Goal: Task Accomplishment & Management: Manage account settings

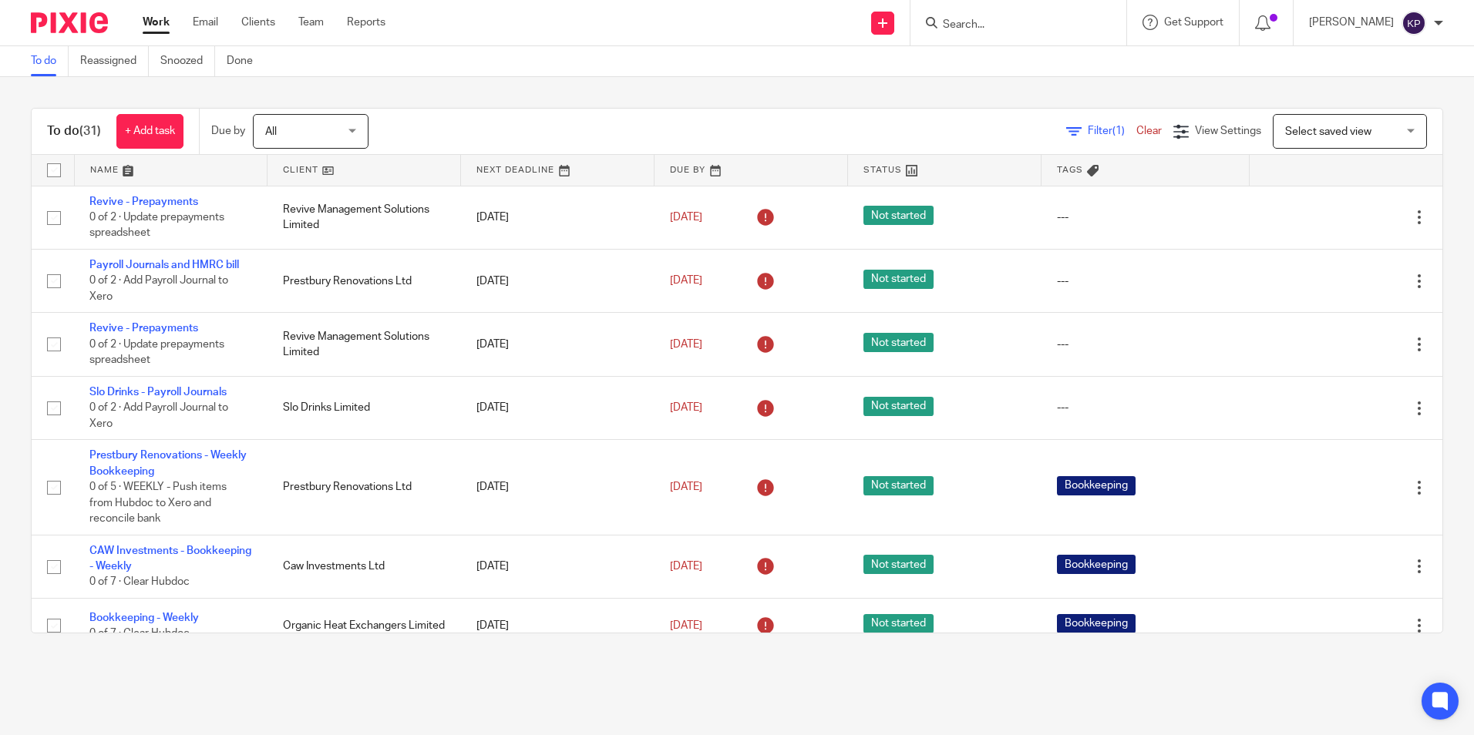
drag, startPoint x: 1009, startPoint y: 24, endPoint x: 896, endPoint y: 51, distance: 116.5
click at [1008, 24] on input "Search" at bounding box center [1010, 25] width 139 height 14
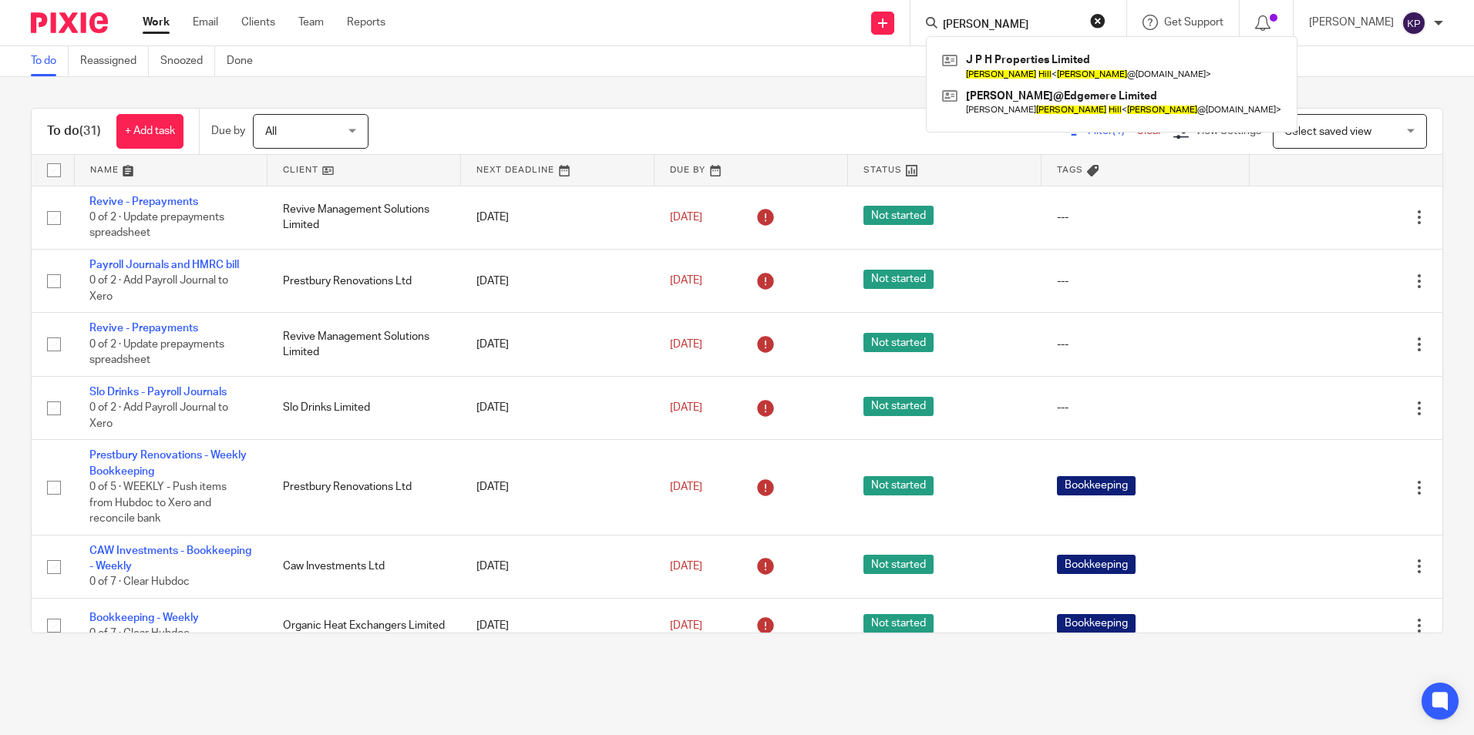
type input "paul hill"
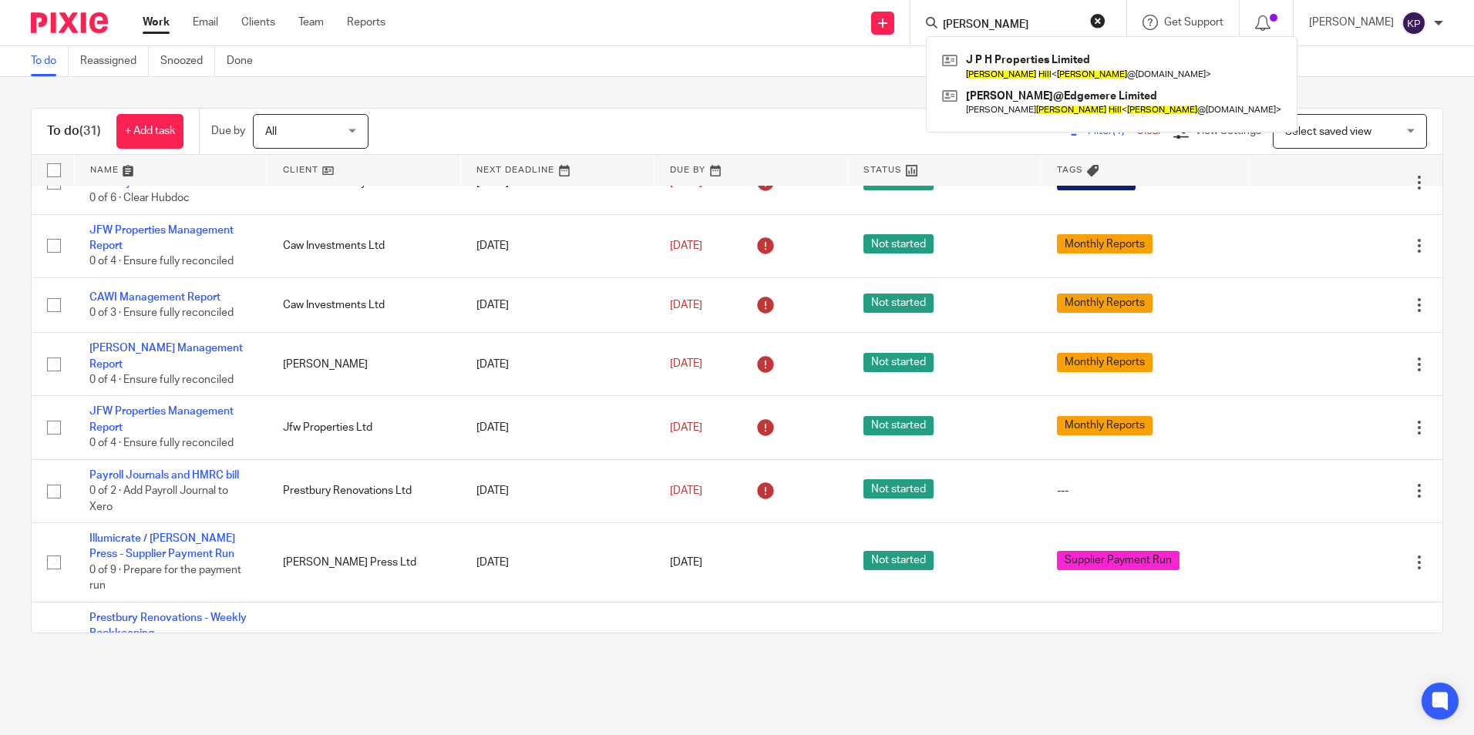
scroll to position [694, 0]
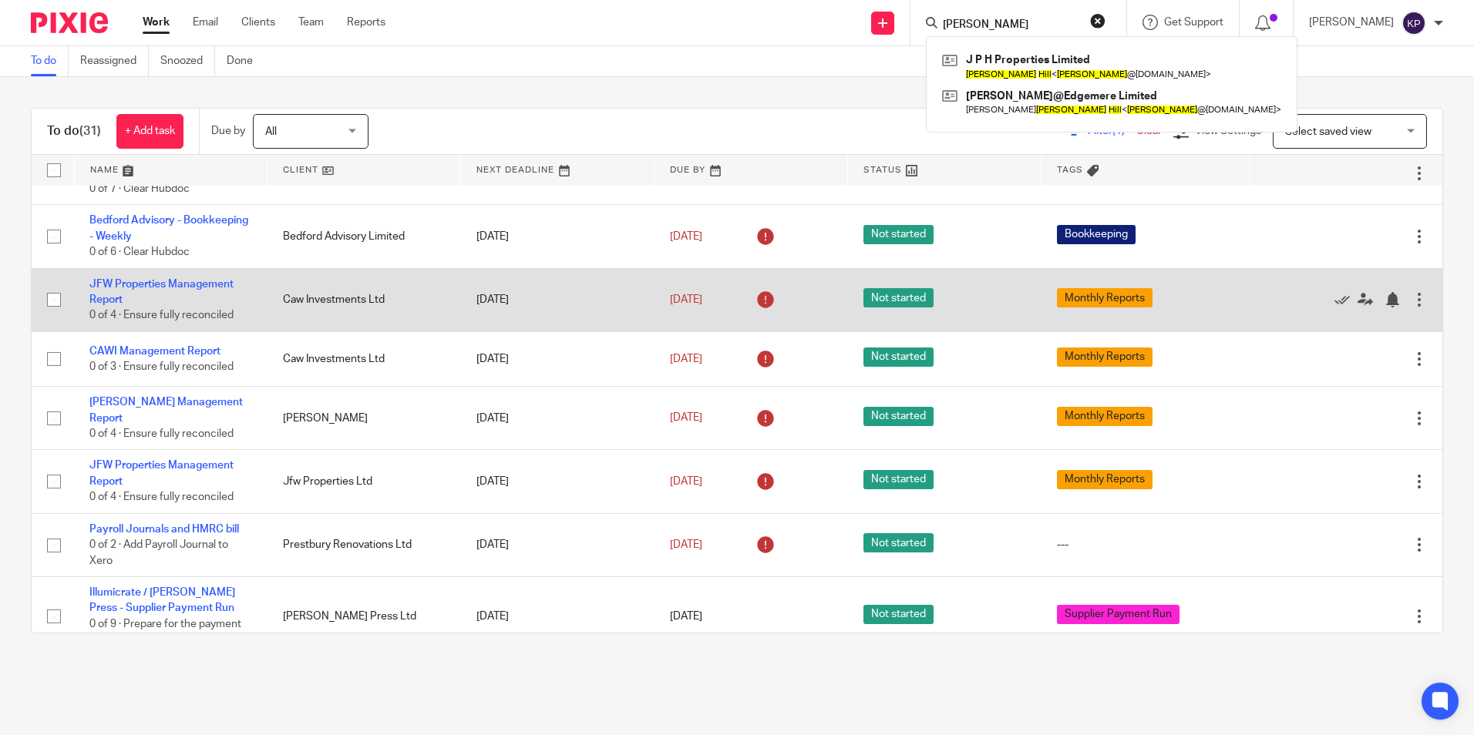
click at [58, 301] on input "checkbox" at bounding box center [53, 299] width 29 height 29
checkbox input "true"
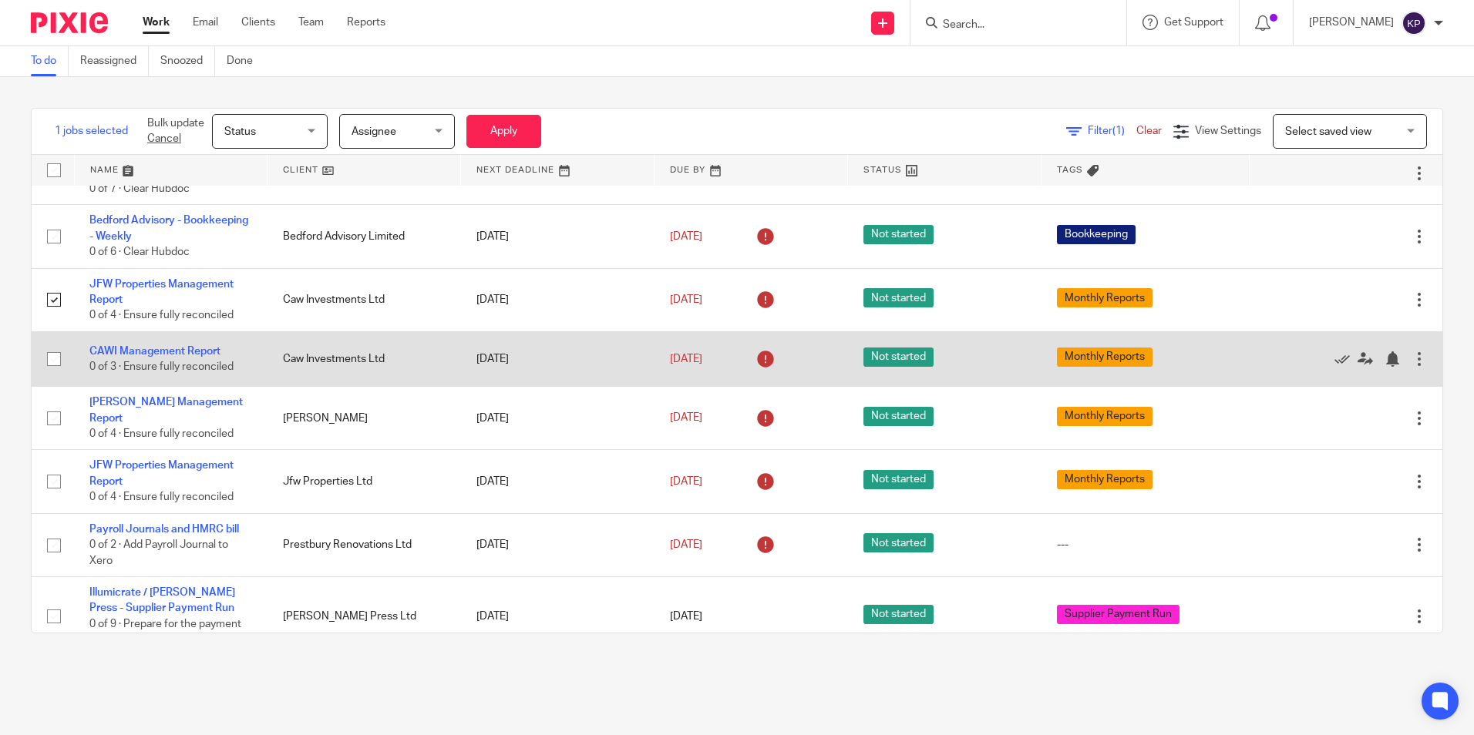
click at [52, 359] on input "checkbox" at bounding box center [53, 359] width 29 height 29
checkbox input "true"
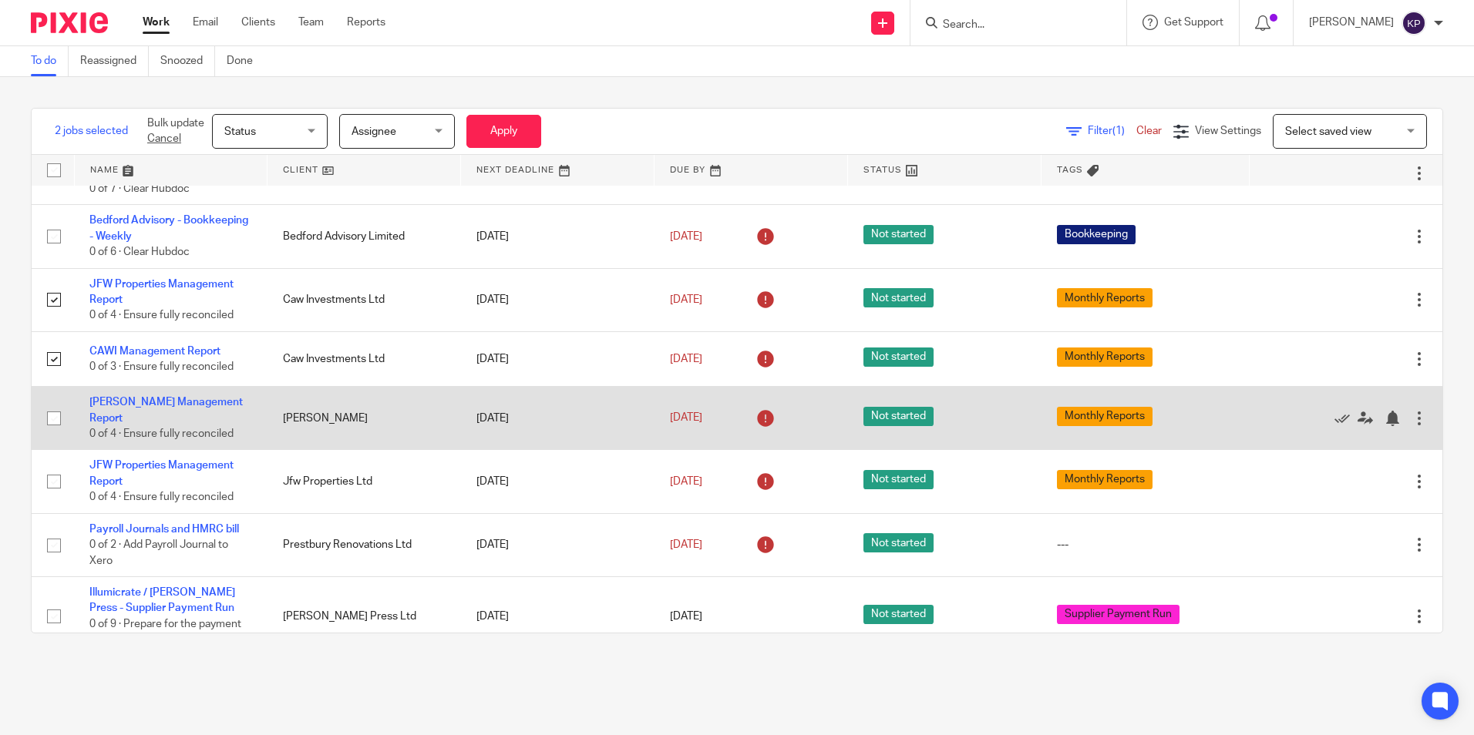
click at [49, 421] on input "checkbox" at bounding box center [53, 418] width 29 height 29
checkbox input "true"
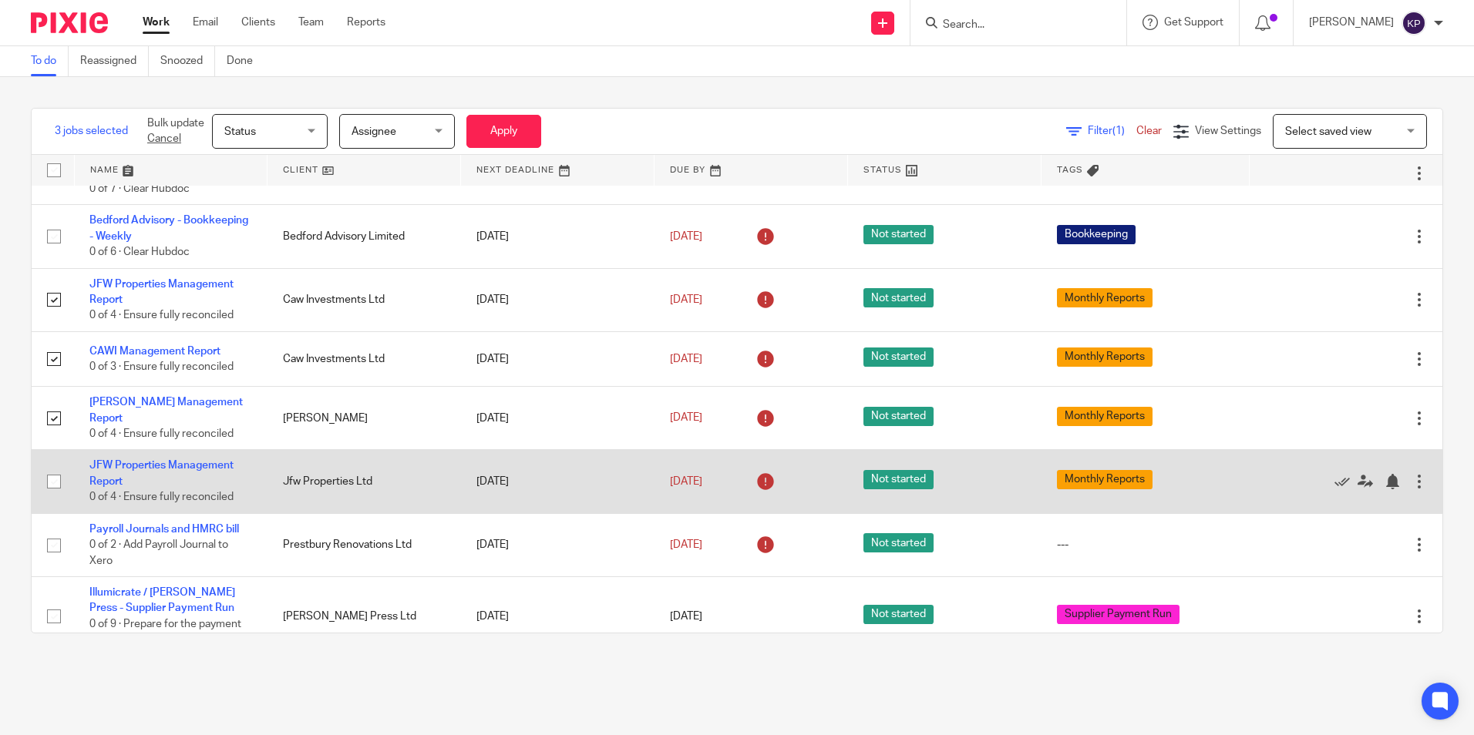
click at [52, 480] on input "checkbox" at bounding box center [53, 481] width 29 height 29
checkbox input "true"
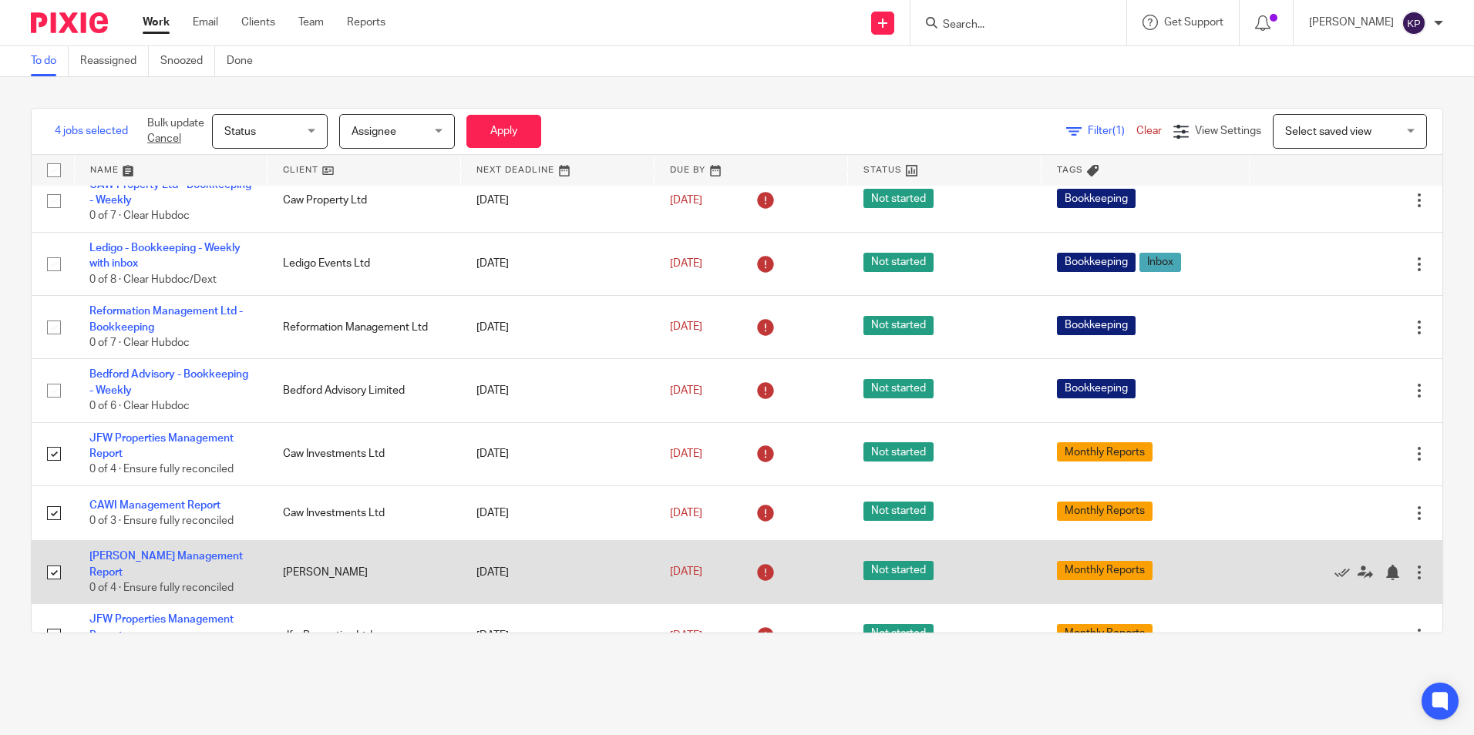
scroll to position [462, 0]
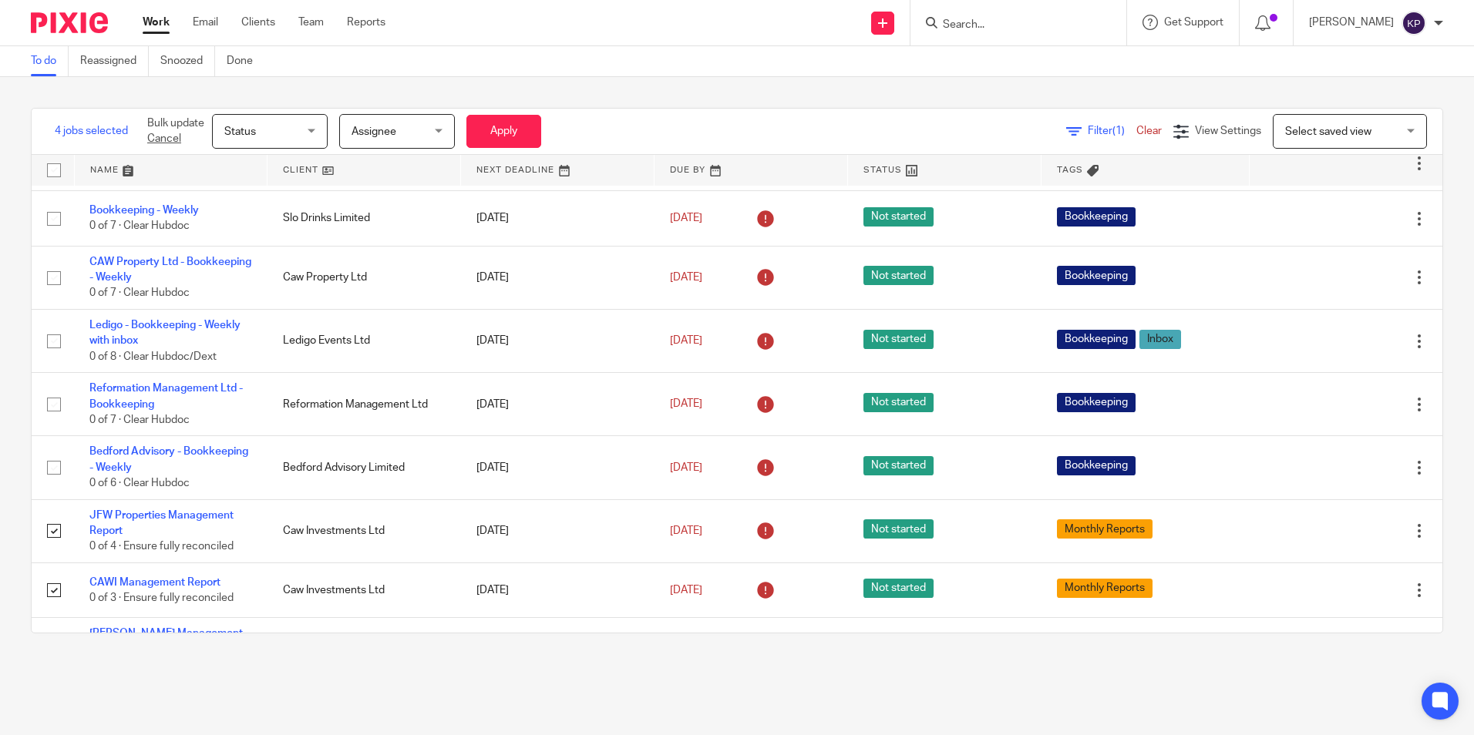
click at [313, 139] on div "Status Status" at bounding box center [270, 131] width 116 height 35
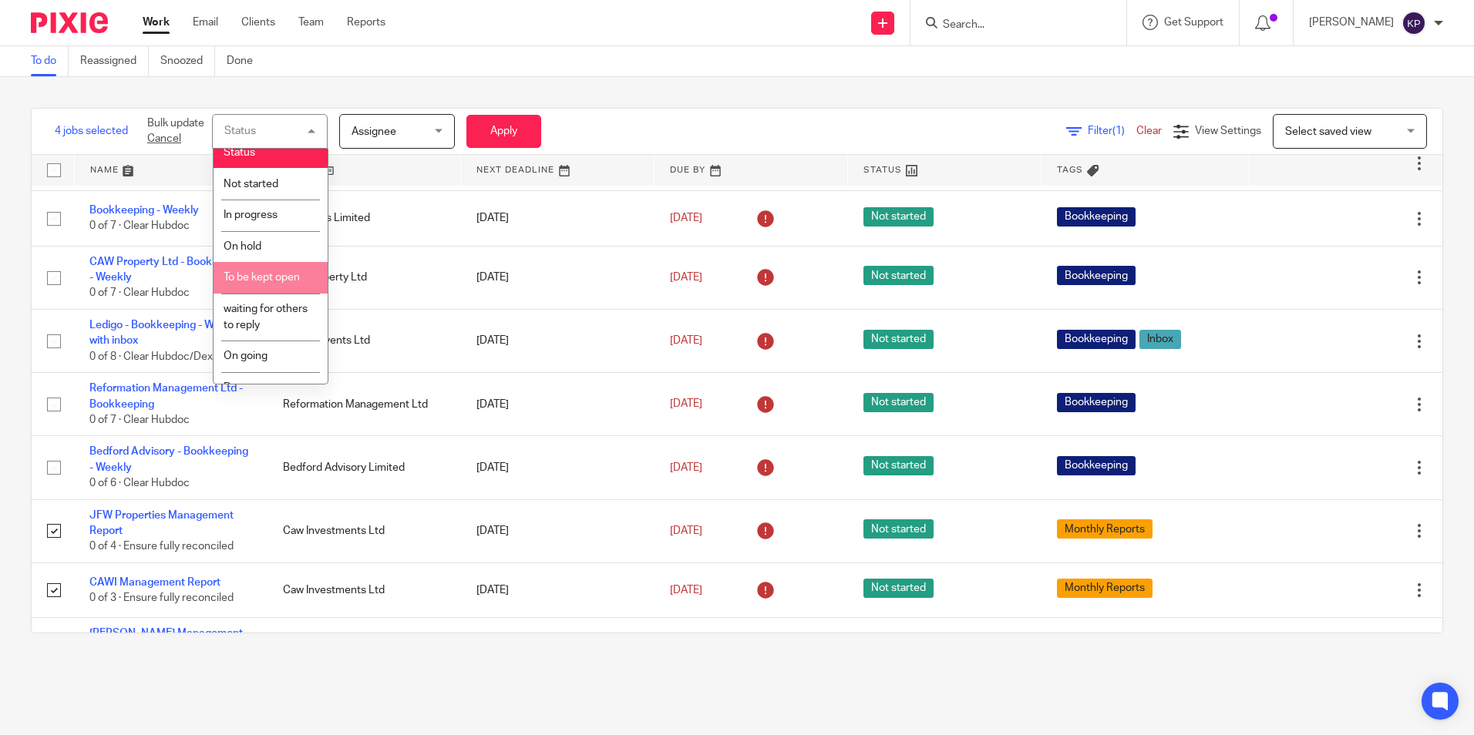
scroll to position [31, 0]
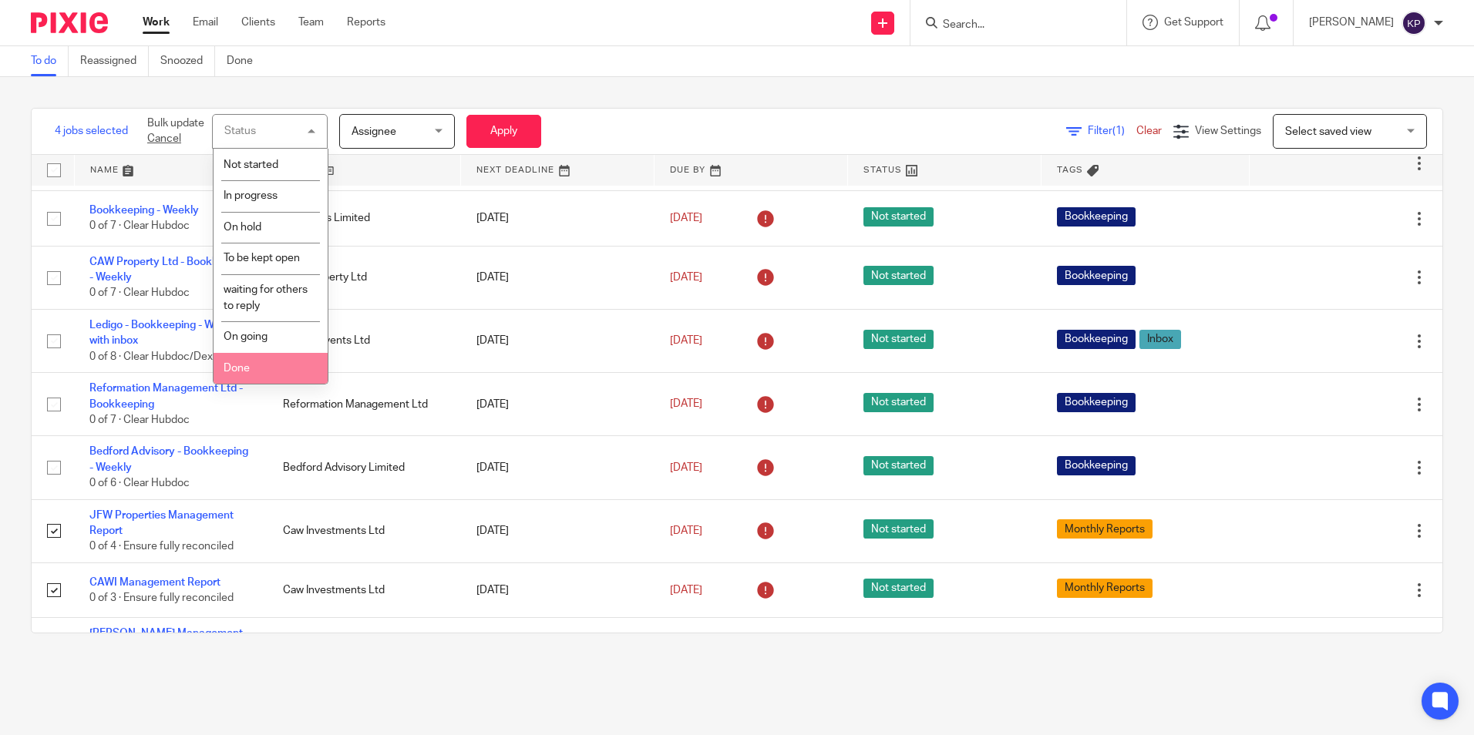
click at [264, 363] on li "Done" at bounding box center [271, 369] width 114 height 32
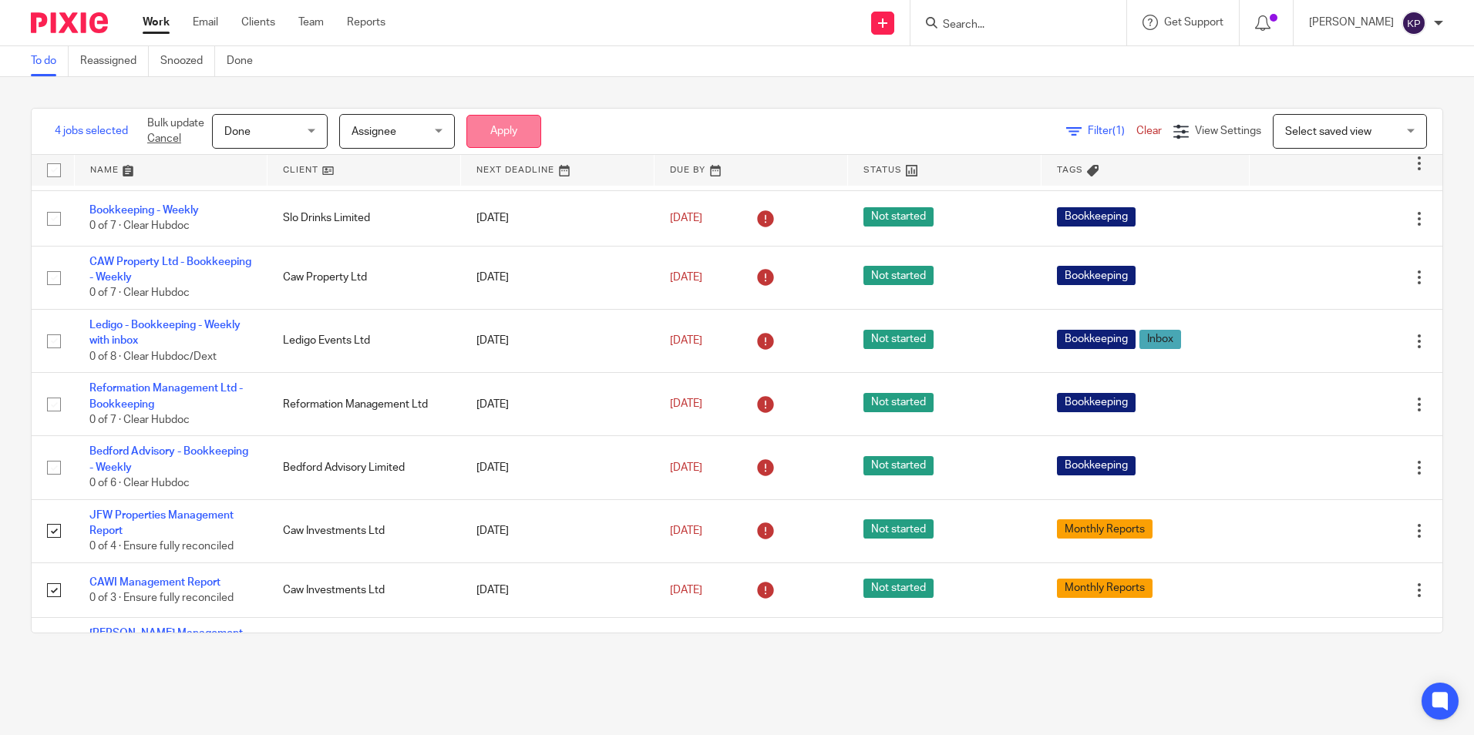
click at [521, 134] on button "Apply" at bounding box center [503, 131] width 75 height 33
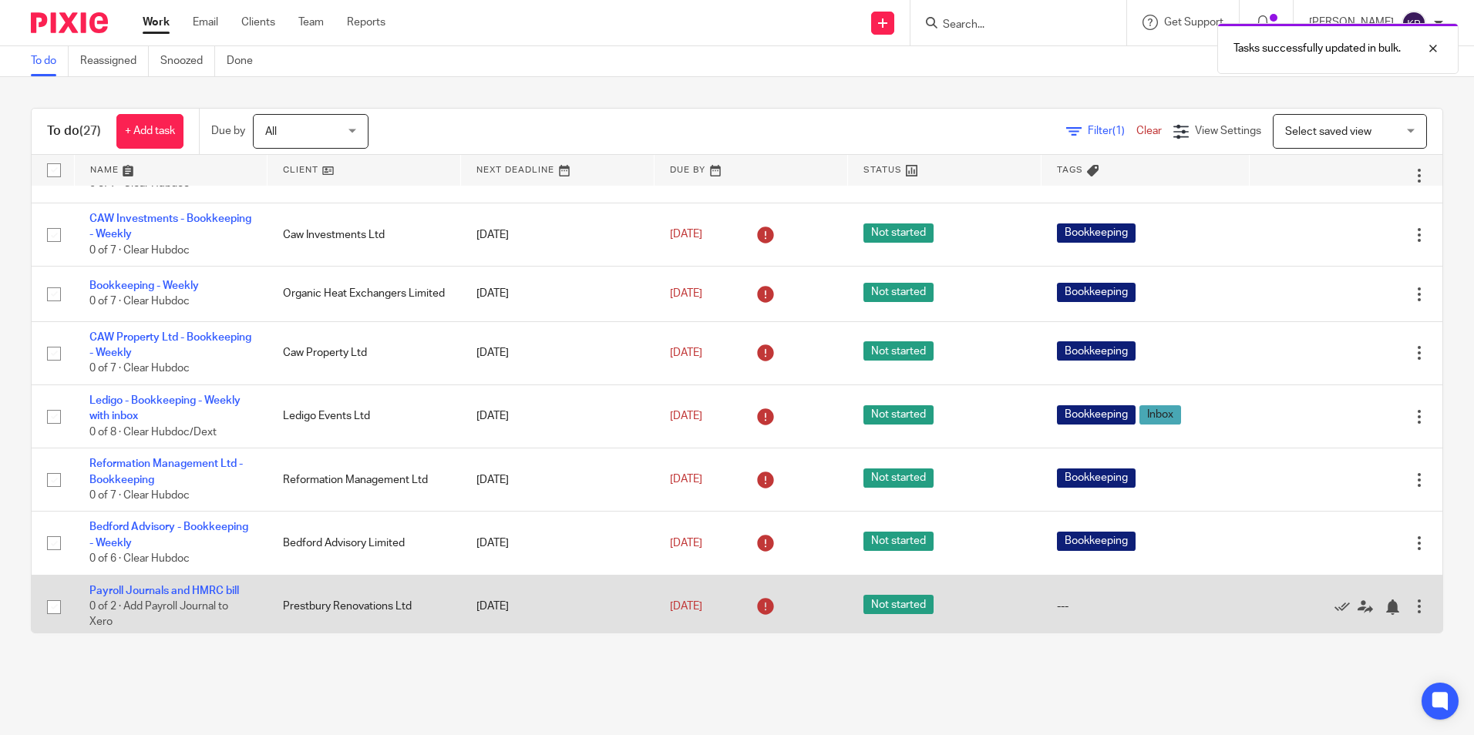
scroll to position [385, 0]
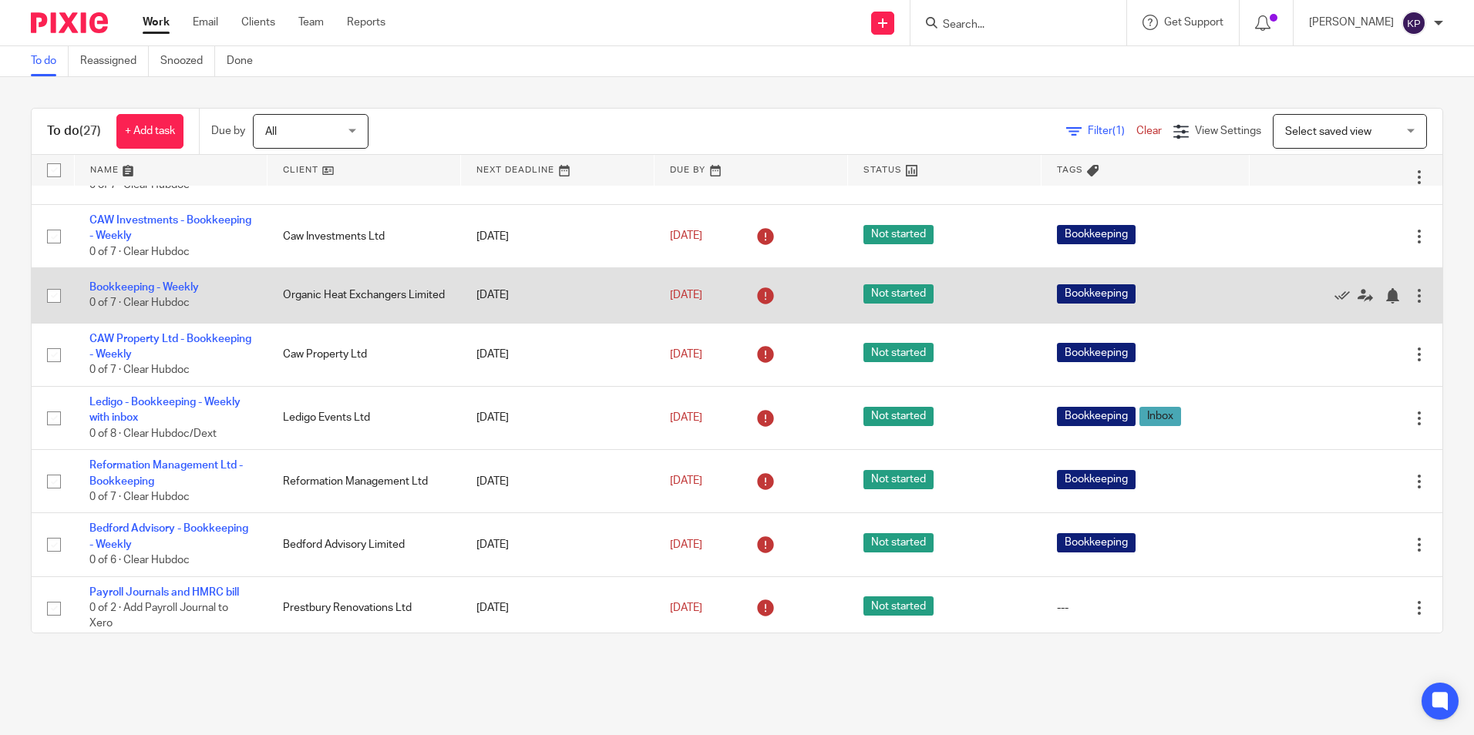
click at [46, 297] on input "checkbox" at bounding box center [53, 295] width 29 height 29
checkbox input "true"
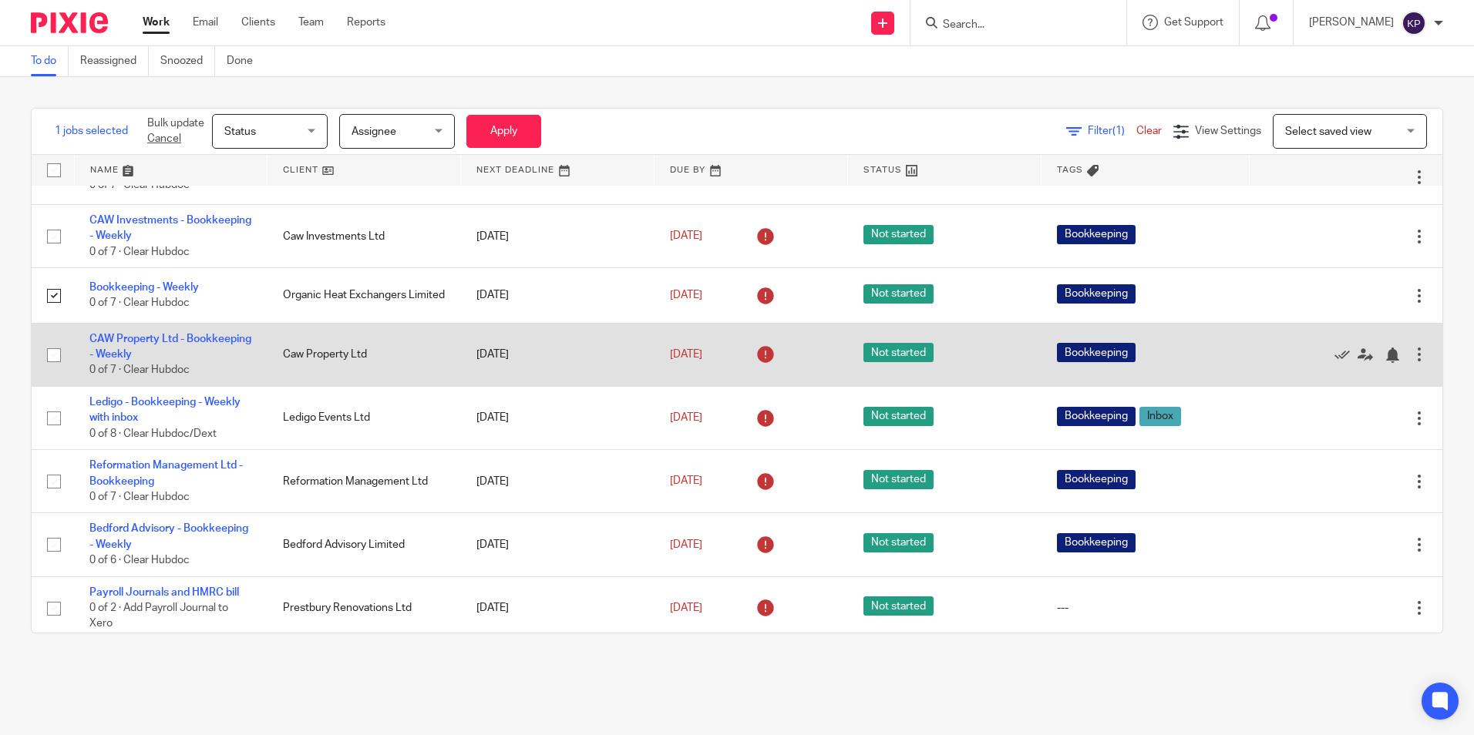
click at [49, 355] on input "checkbox" at bounding box center [53, 355] width 29 height 29
checkbox input "true"
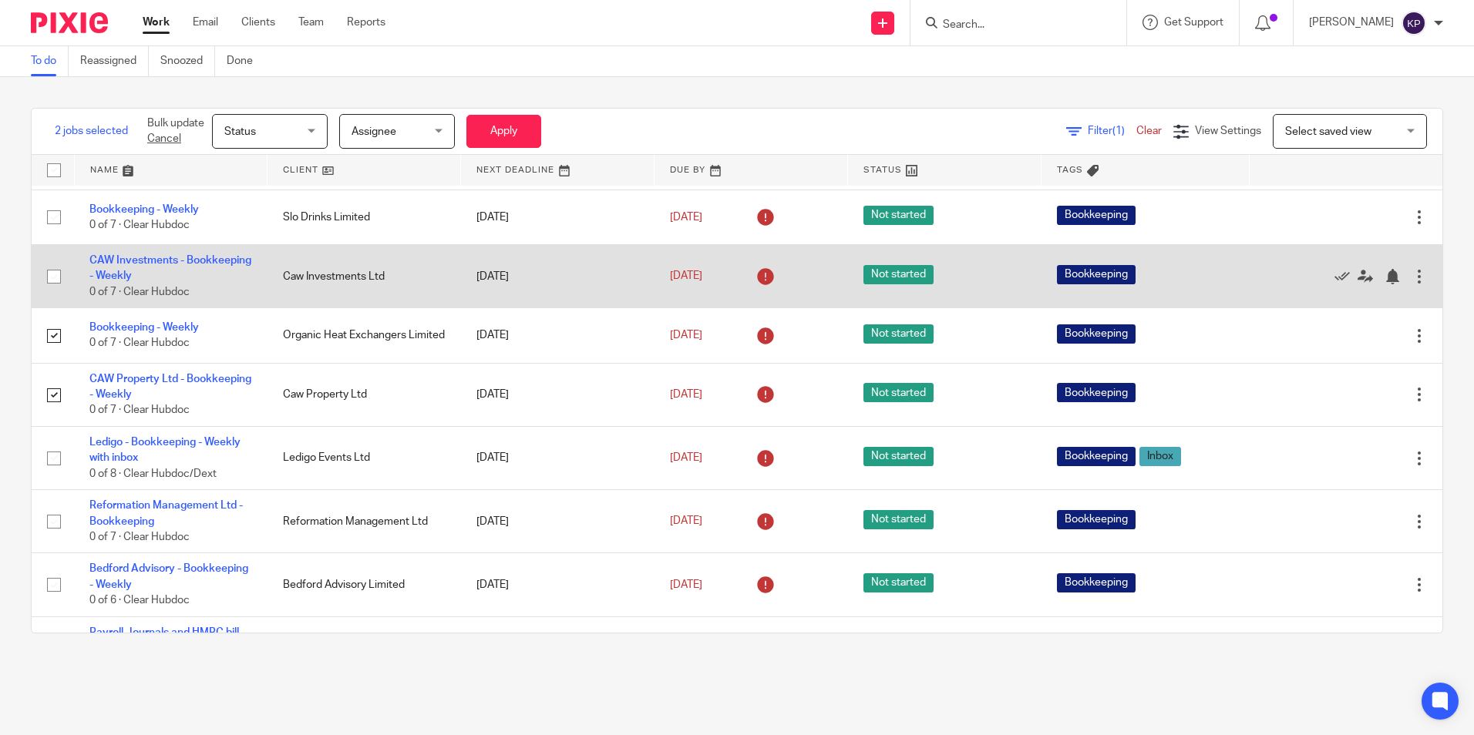
scroll to position [308, 0]
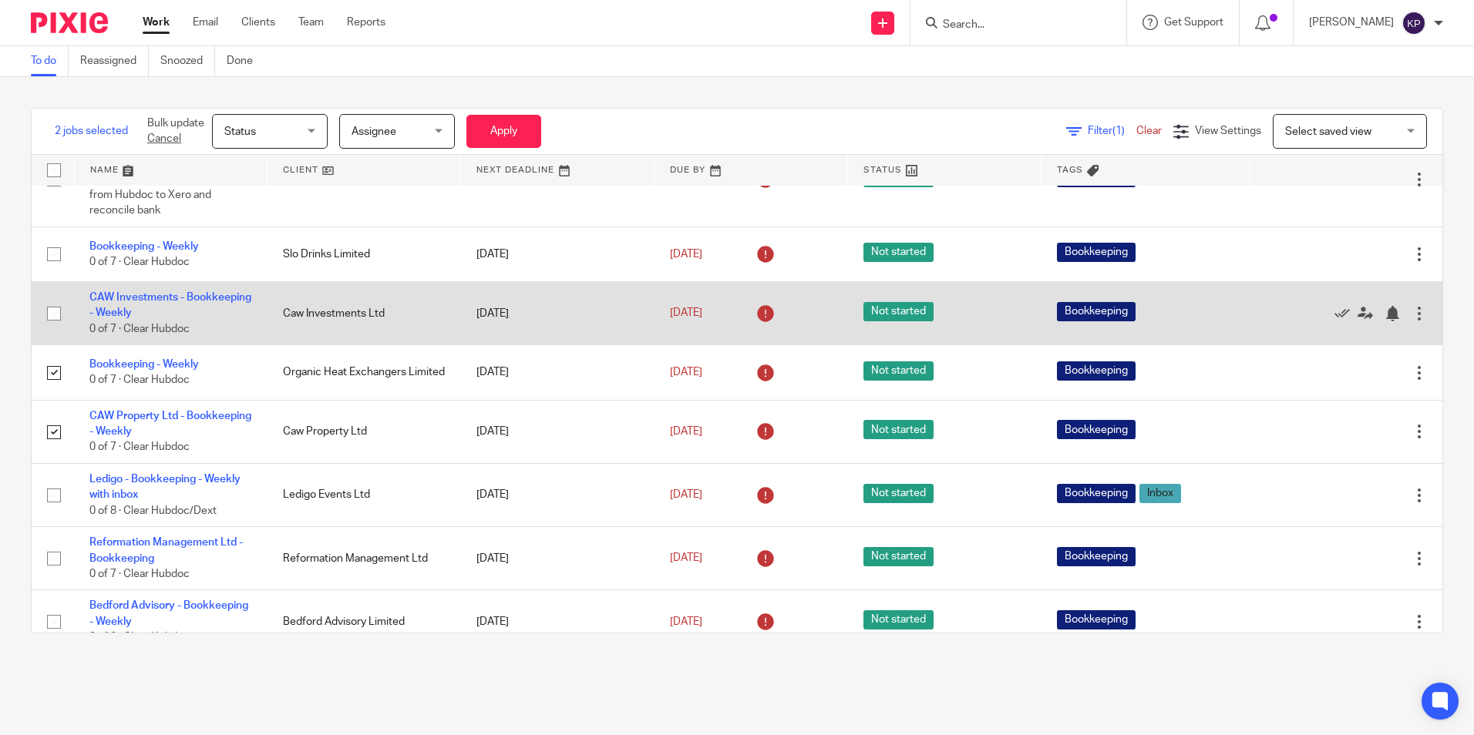
click at [50, 313] on input "checkbox" at bounding box center [53, 313] width 29 height 29
checkbox input "true"
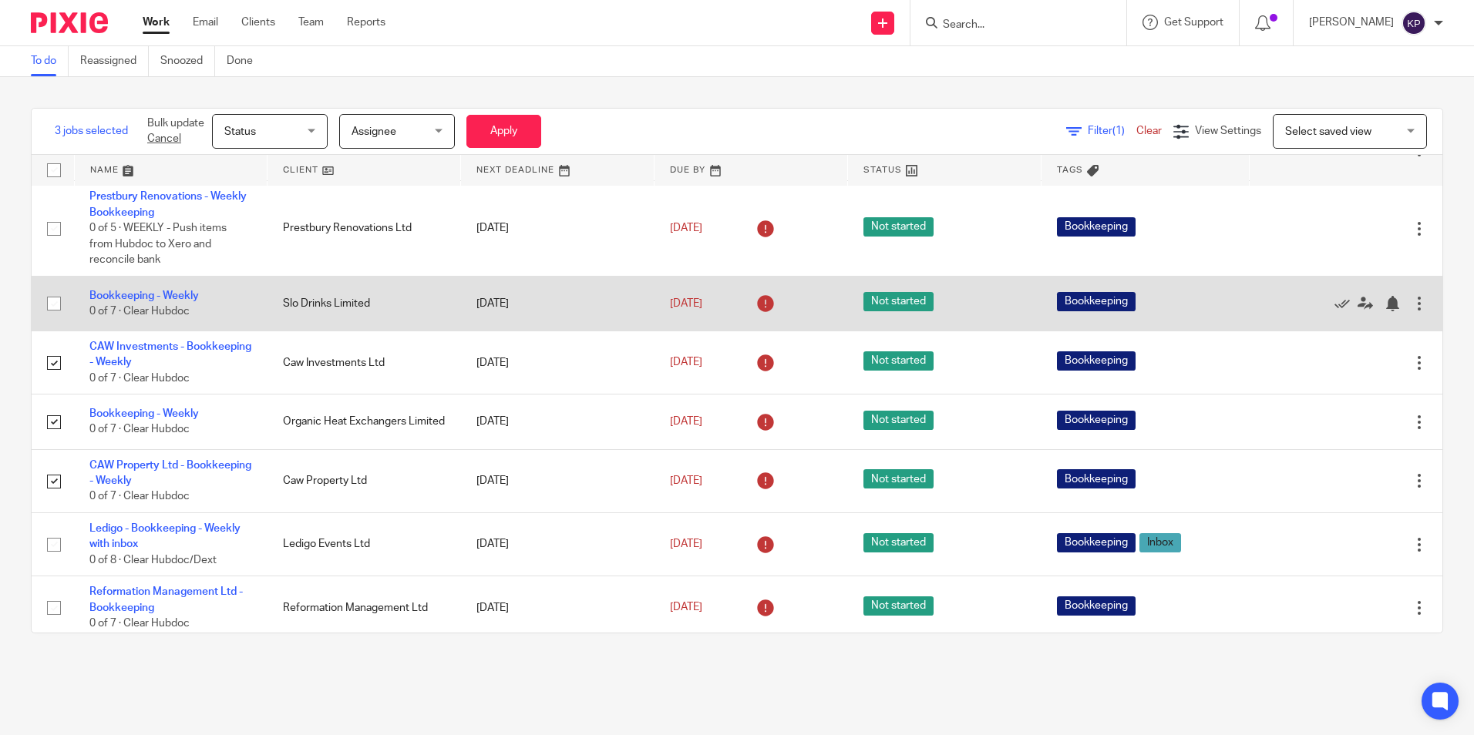
scroll to position [231, 0]
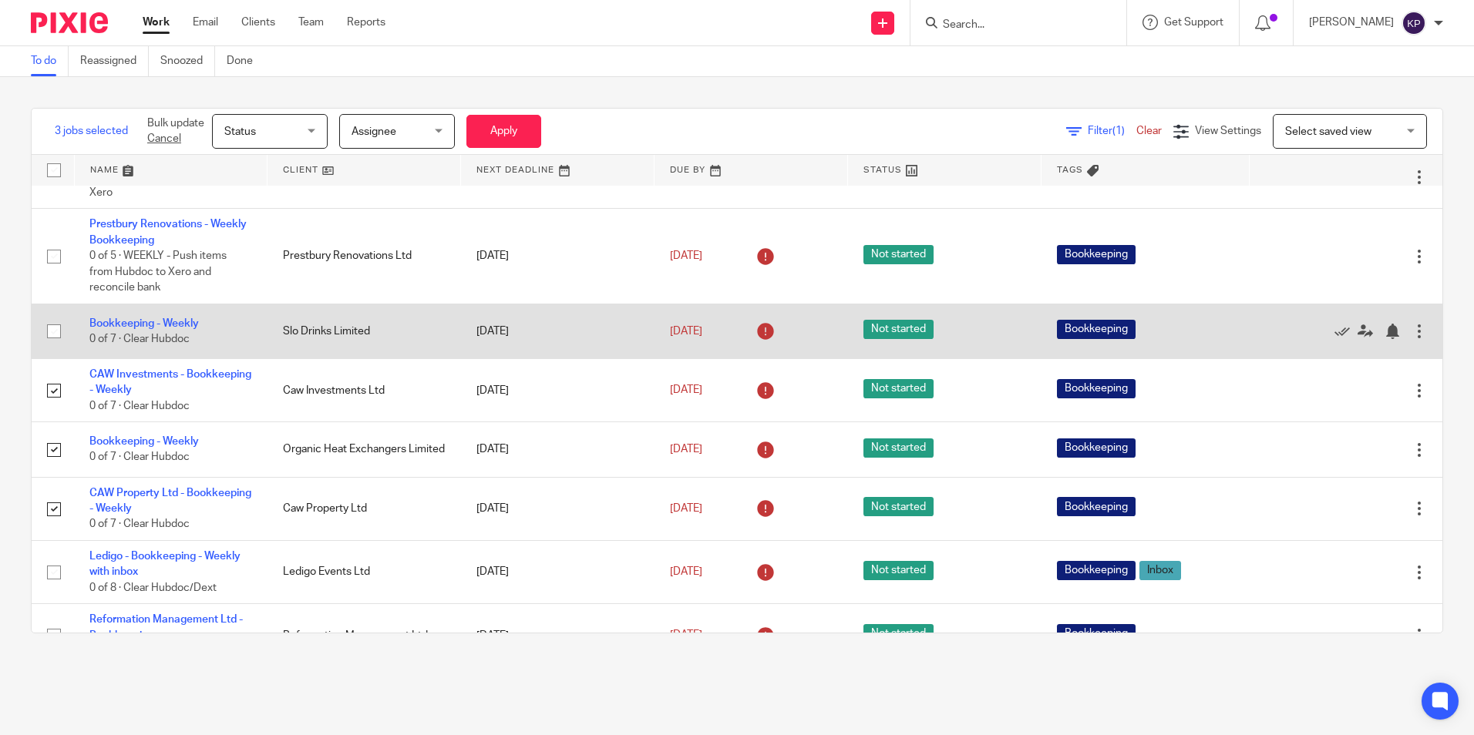
click at [50, 330] on input "checkbox" at bounding box center [53, 331] width 29 height 29
checkbox input "true"
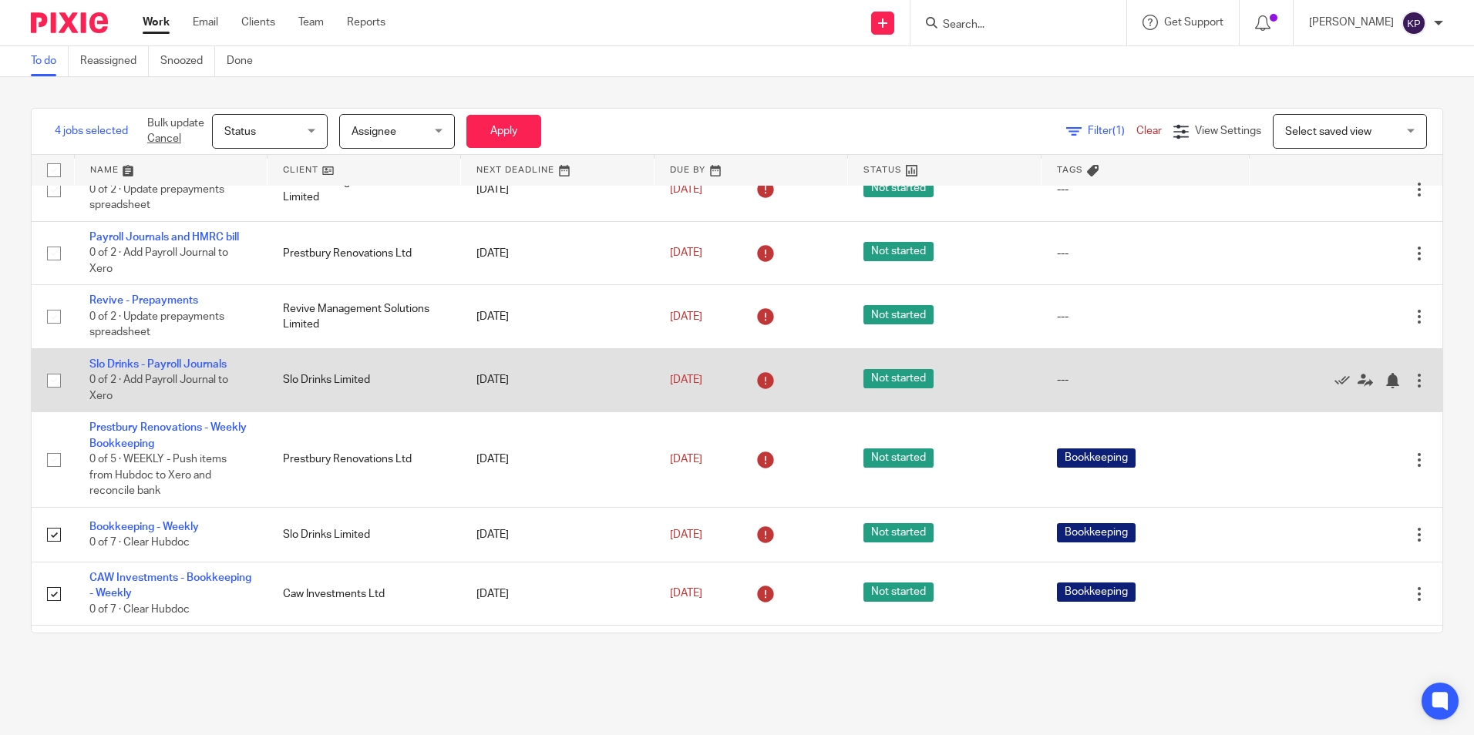
scroll to position [0, 0]
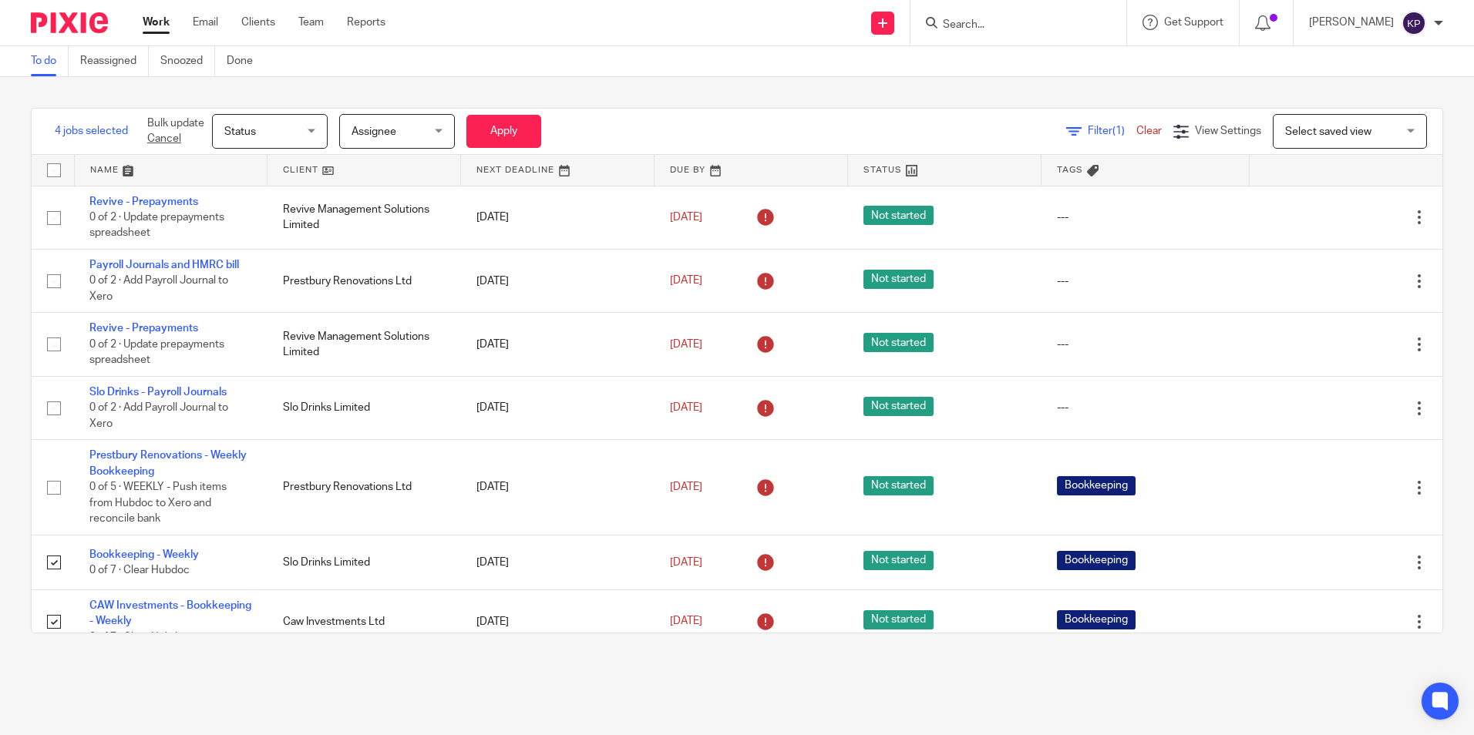
click at [290, 140] on span "Status" at bounding box center [265, 131] width 82 height 32
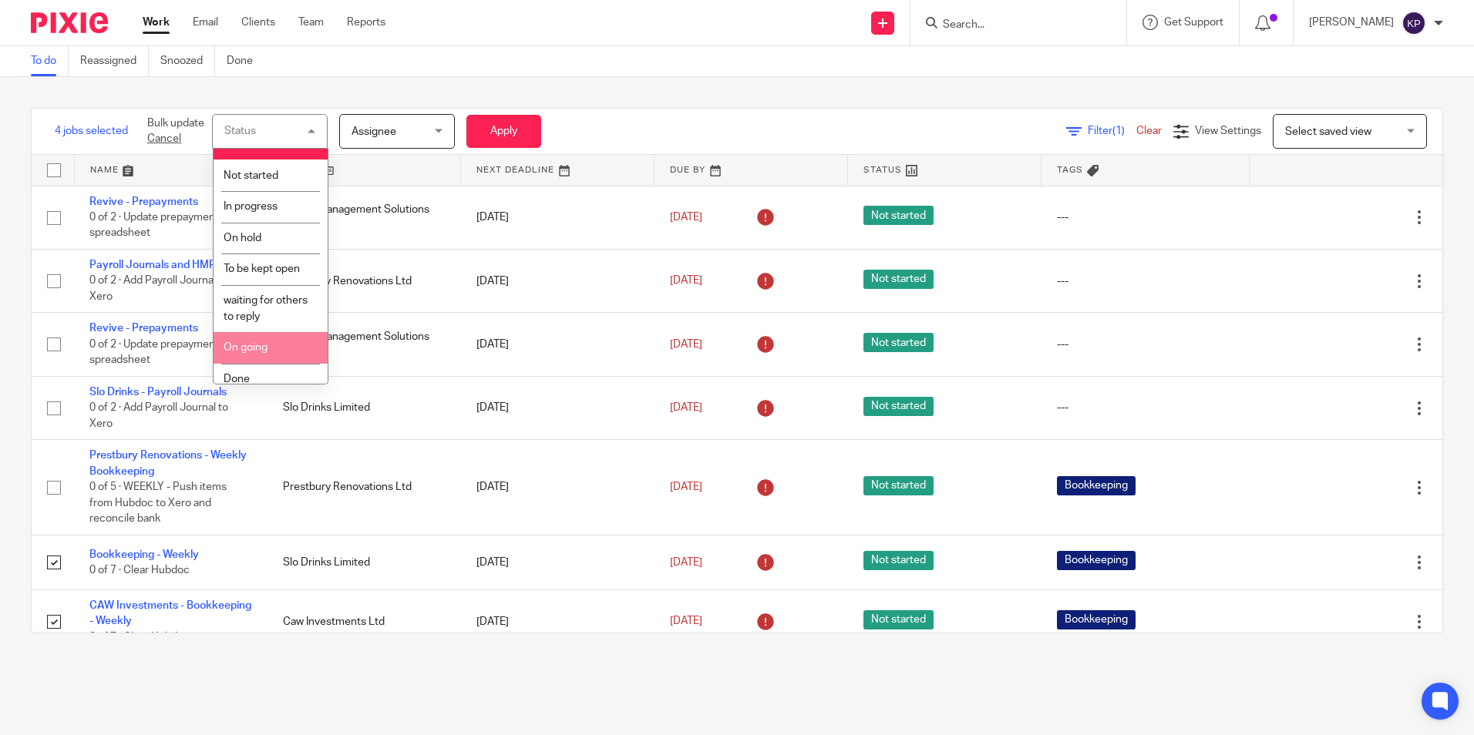
scroll to position [31, 0]
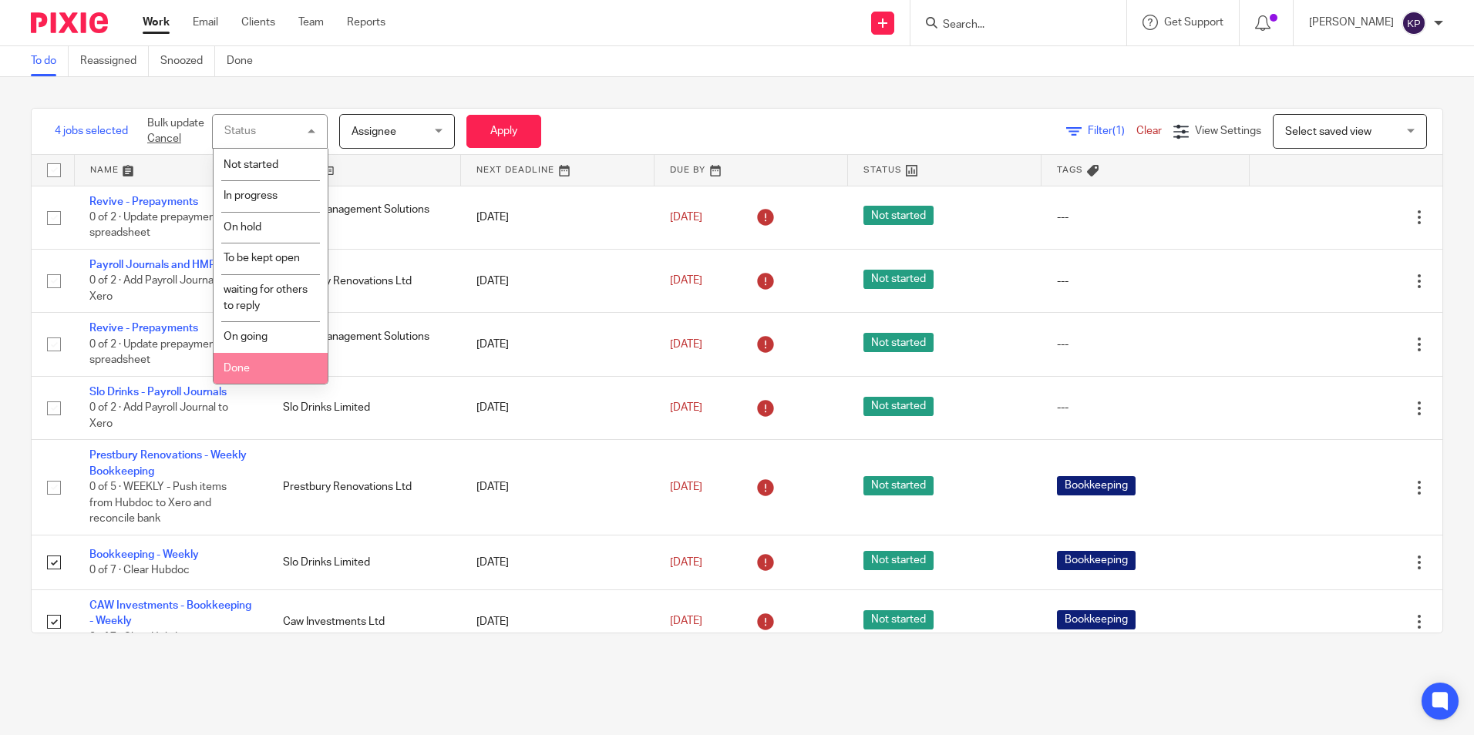
click at [271, 366] on li "Done" at bounding box center [271, 369] width 114 height 32
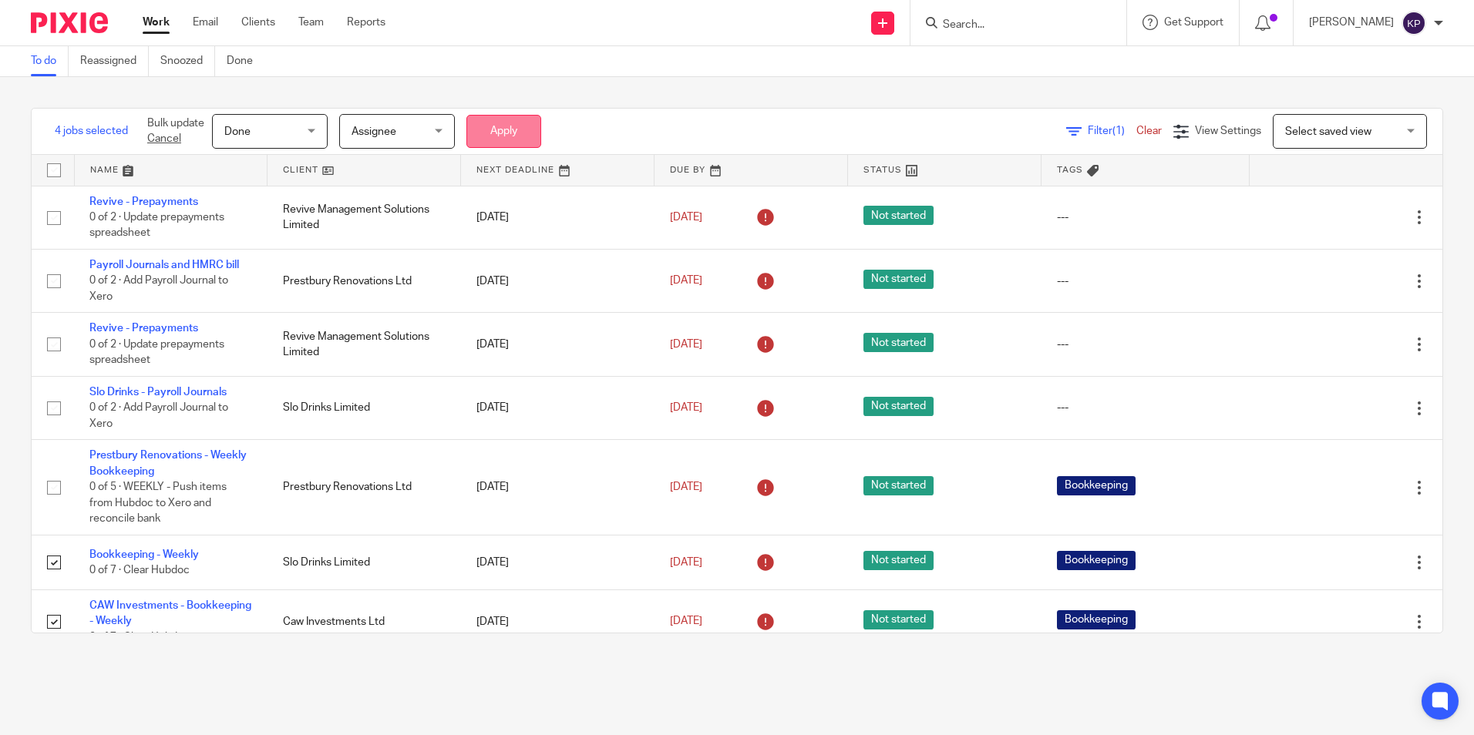
click at [520, 130] on button "Apply" at bounding box center [503, 131] width 75 height 33
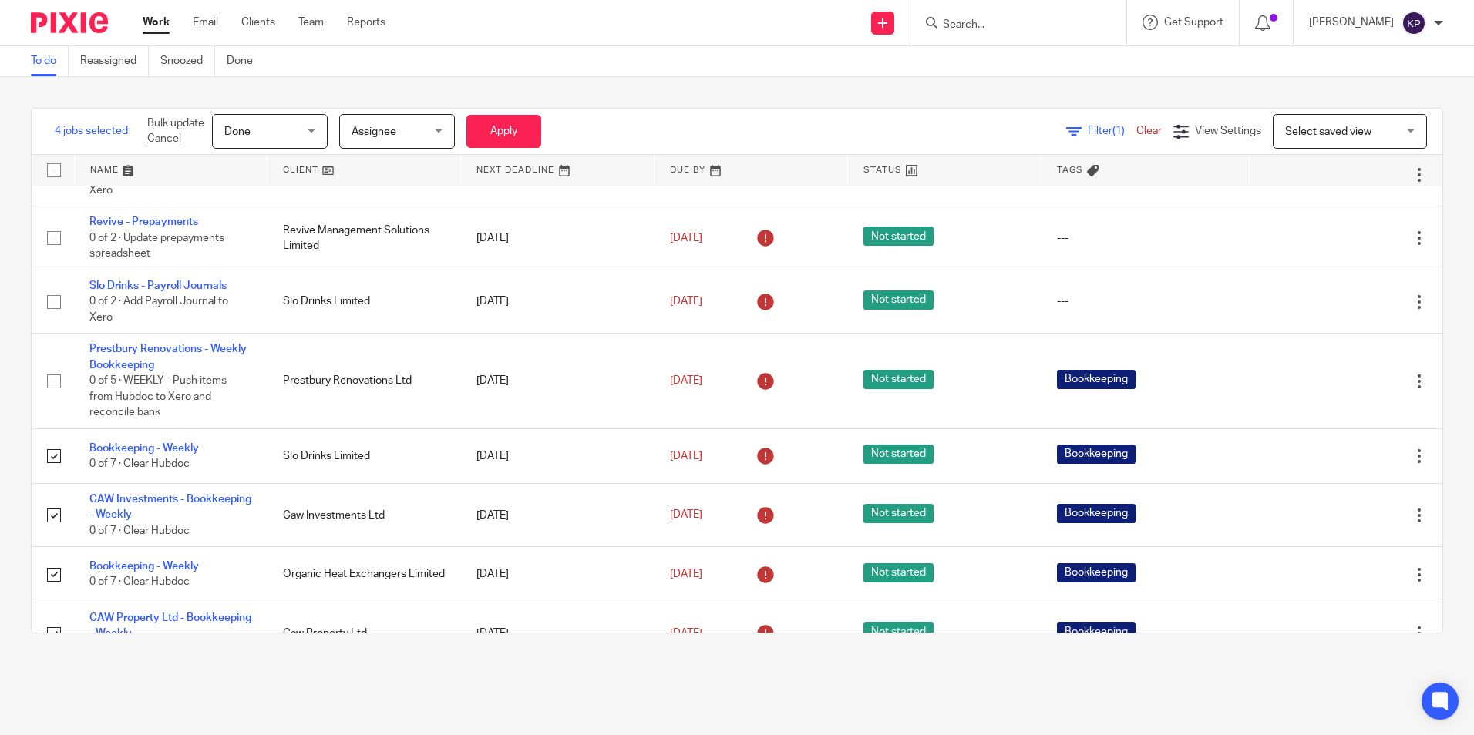
scroll to position [694, 0]
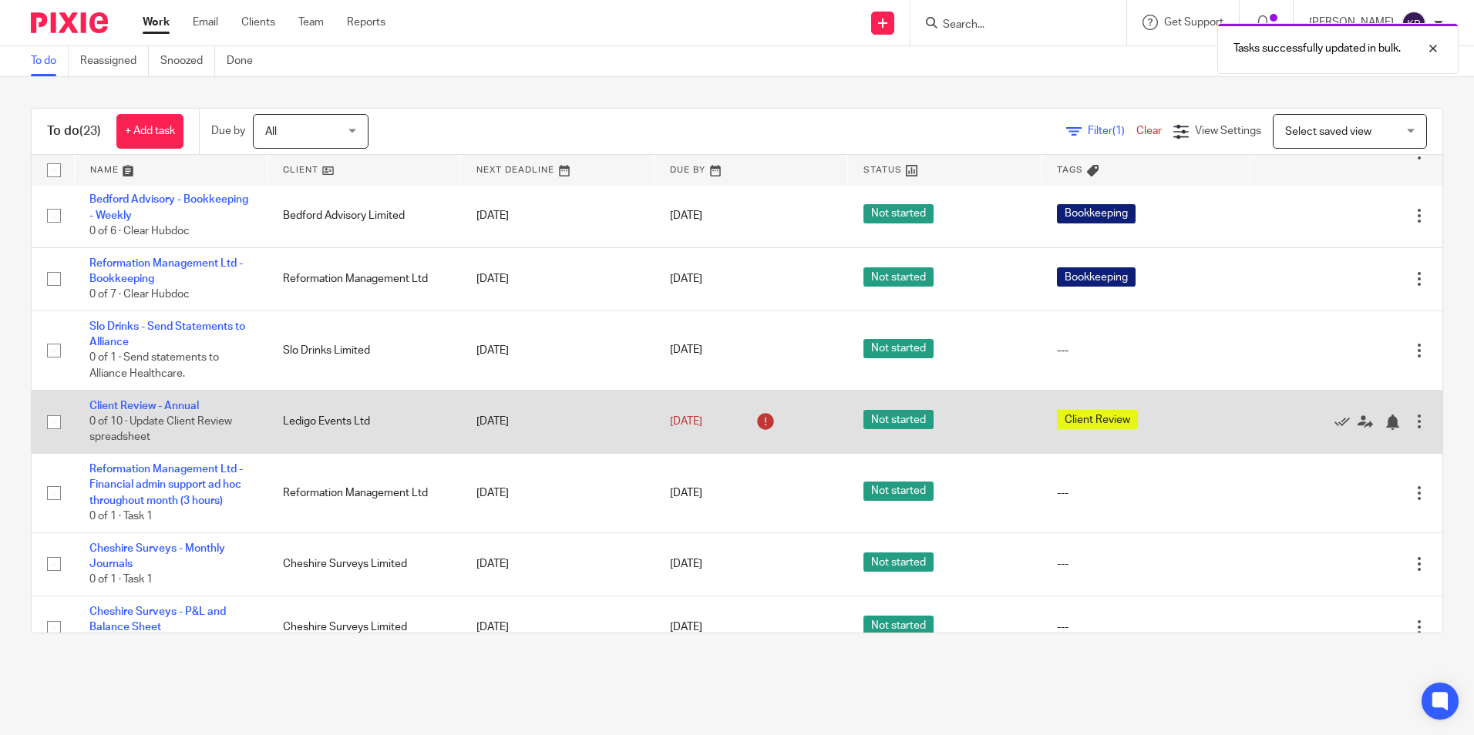
scroll to position [1105, 0]
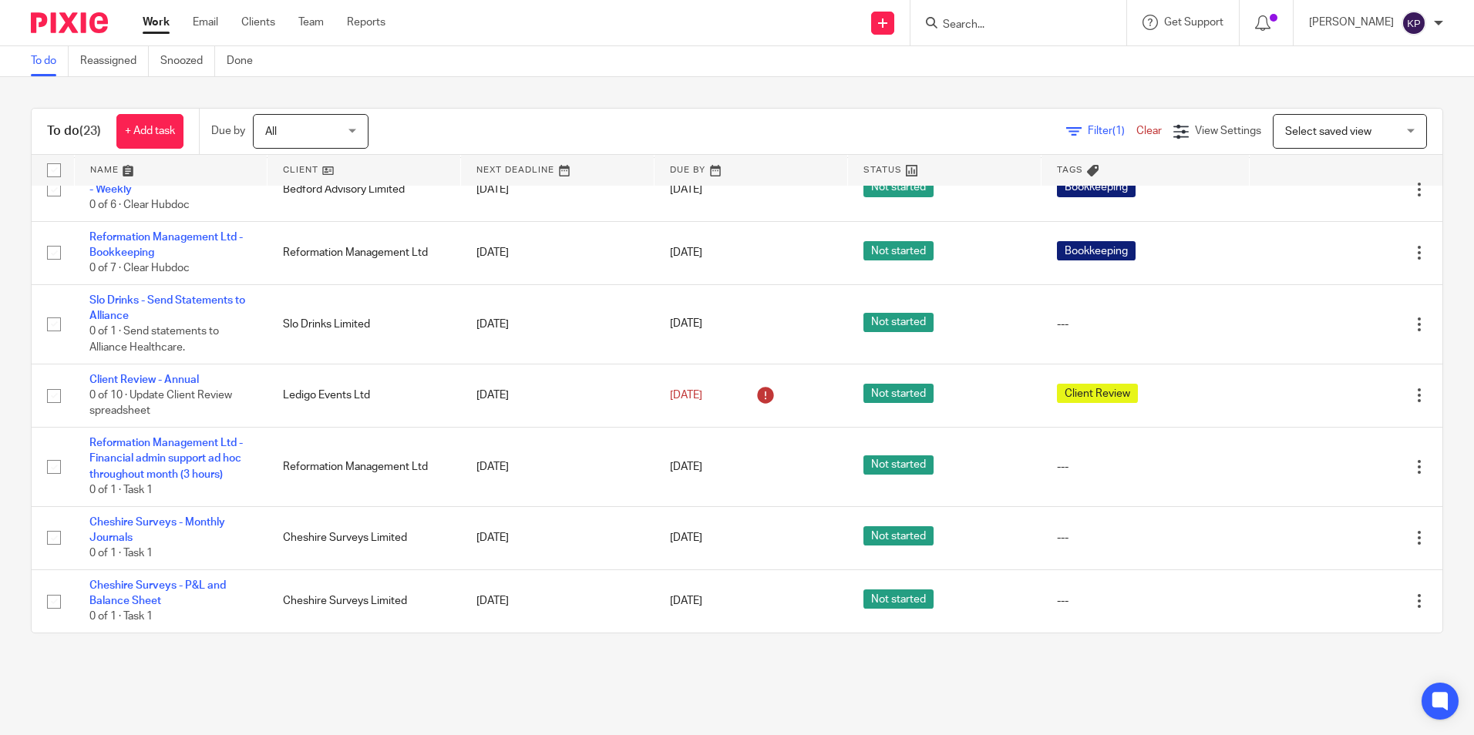
click at [644, 701] on main "To do Reassigned Snoozed Done To do (23) + Add task Due by All All [DATE] [DATE…" at bounding box center [737, 367] width 1474 height 735
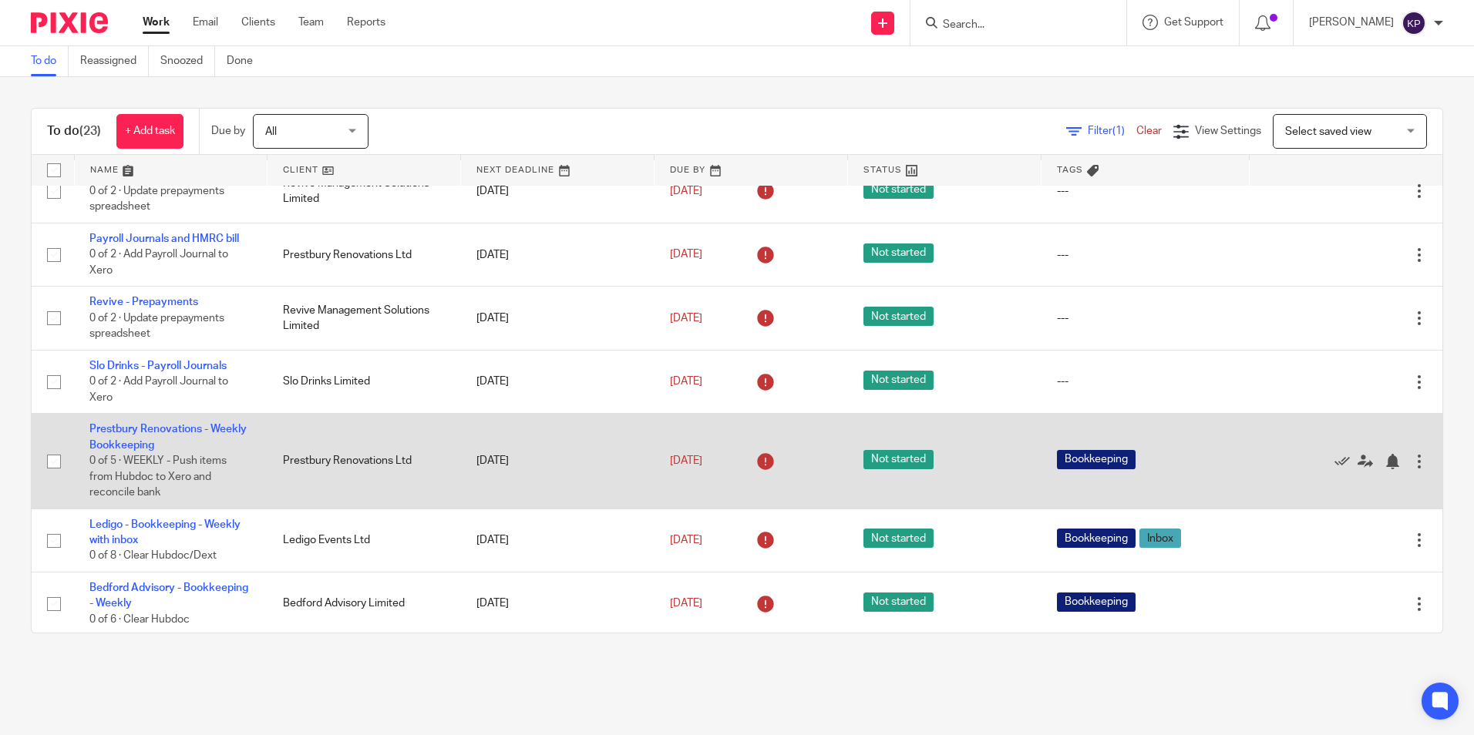
scroll to position [0, 0]
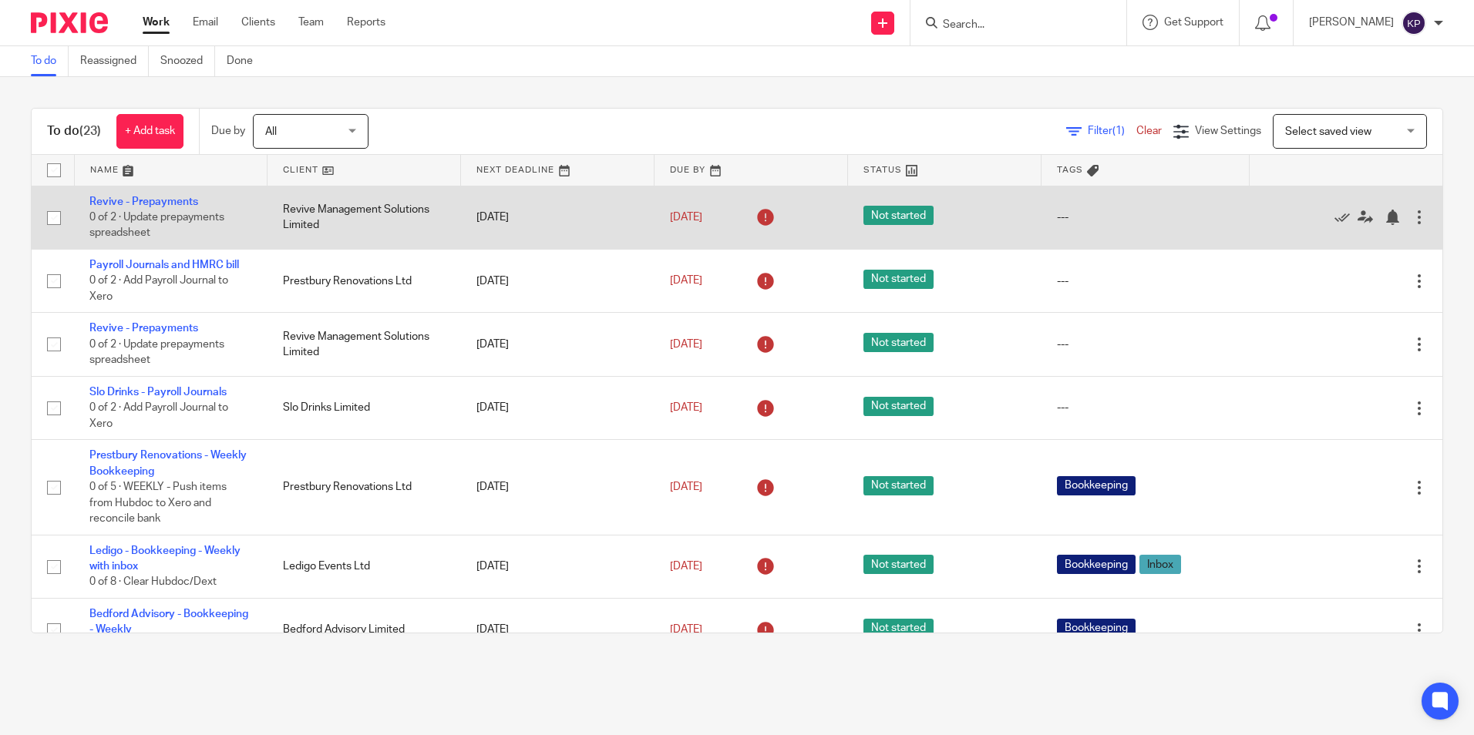
click at [62, 221] on input "checkbox" at bounding box center [53, 217] width 29 height 29
checkbox input "true"
click at [884, 210] on span "Not started" at bounding box center [898, 215] width 70 height 19
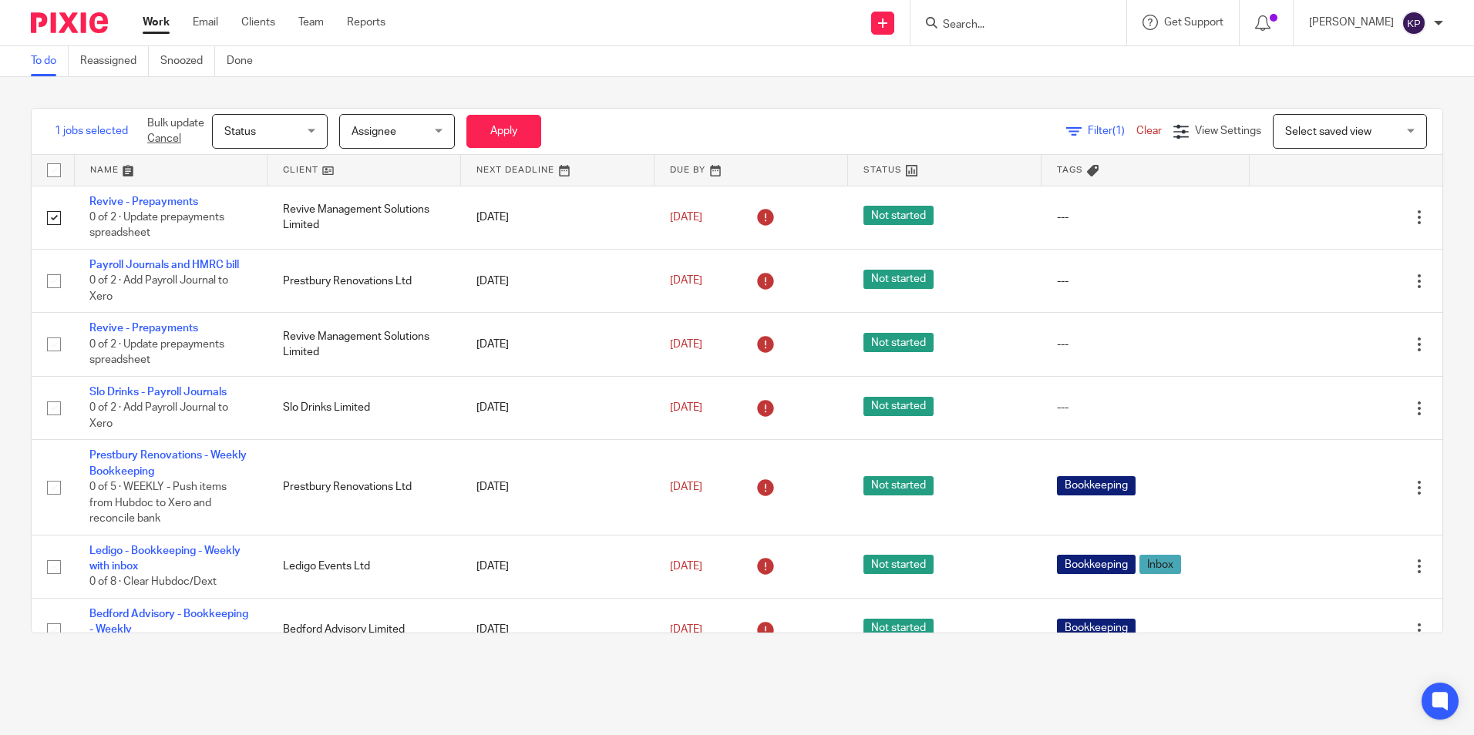
click at [294, 131] on span "Status" at bounding box center [265, 131] width 82 height 32
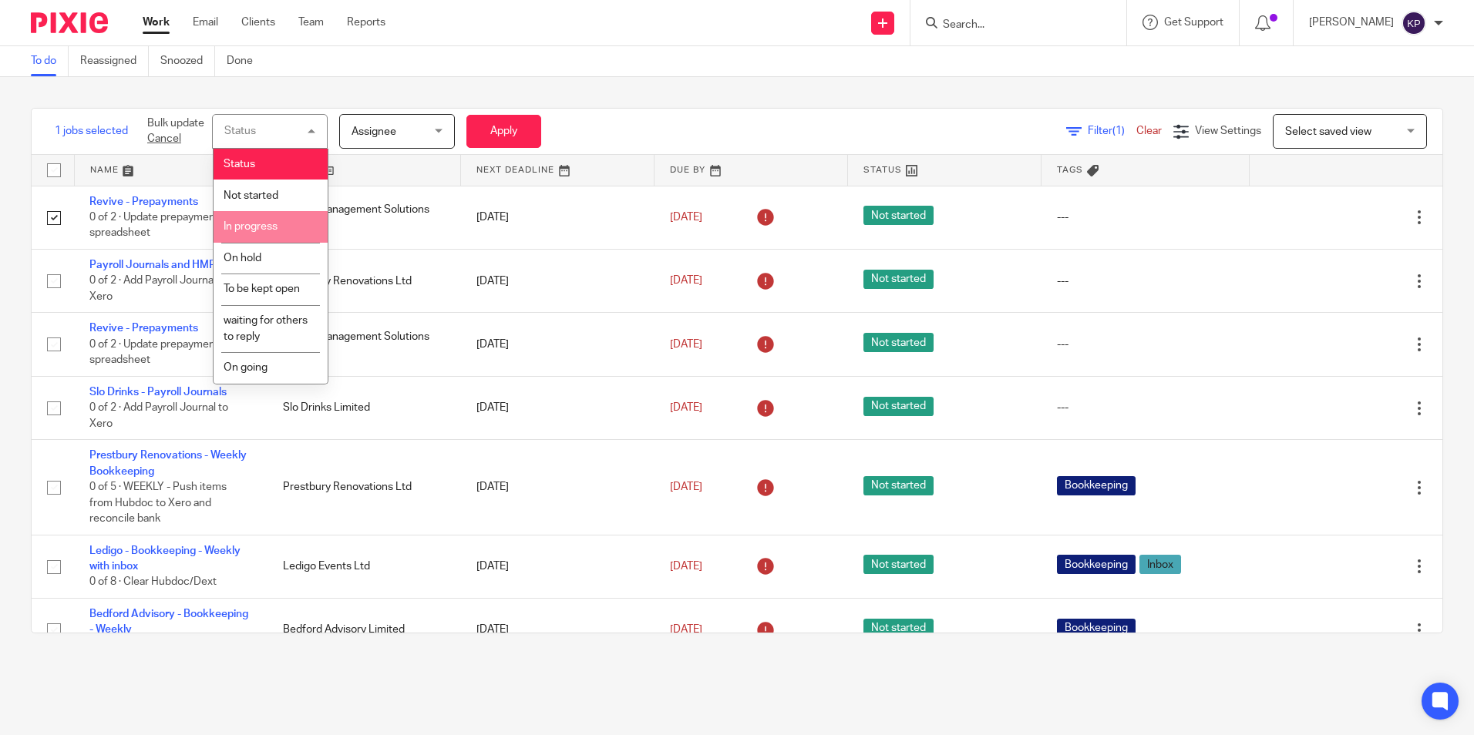
click at [272, 224] on span "In progress" at bounding box center [251, 226] width 54 height 11
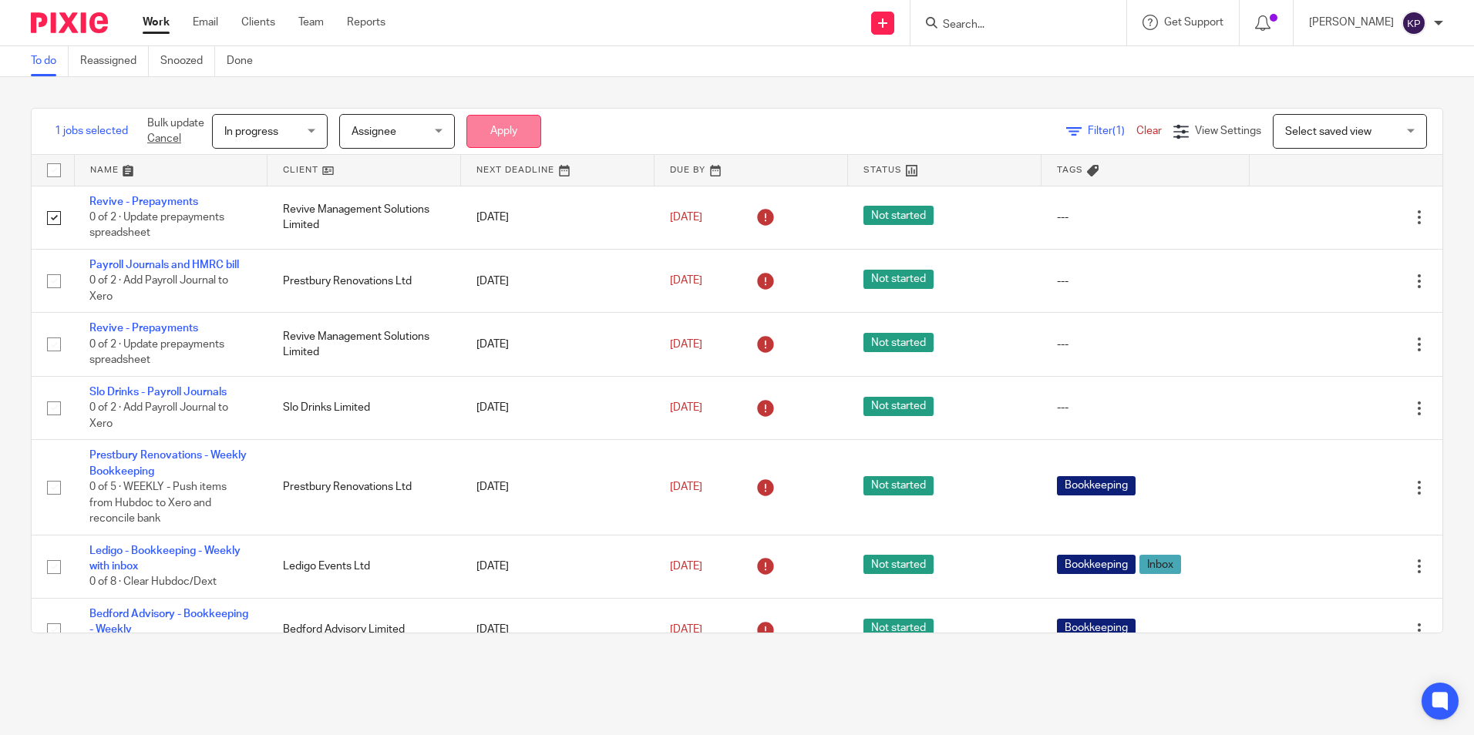
click at [515, 126] on button "Apply" at bounding box center [503, 131] width 75 height 33
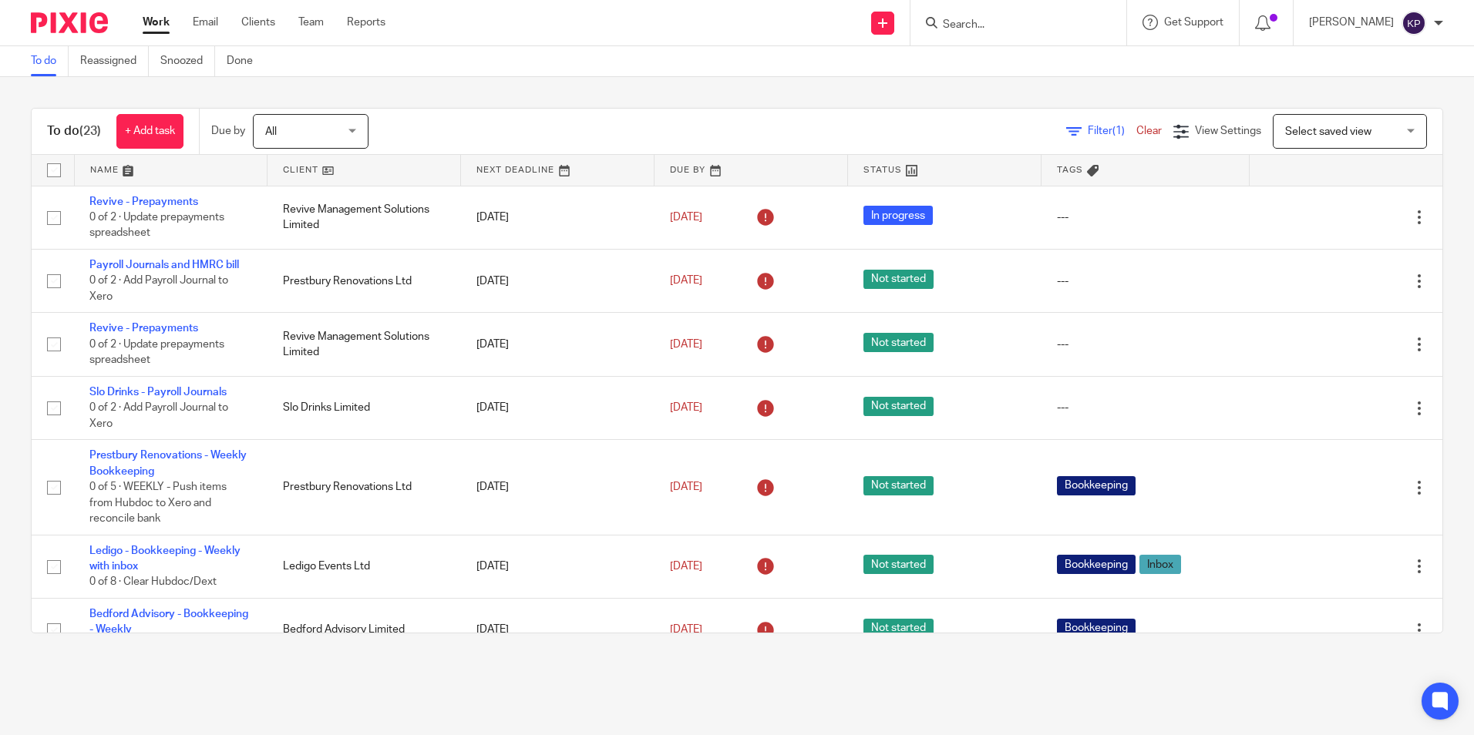
click at [687, 702] on main "To do Reassigned Snoozed Done To do (23) + Add task Due by All All [DATE] [DATE…" at bounding box center [737, 367] width 1474 height 735
